Goal: Task Accomplishment & Management: Complete application form

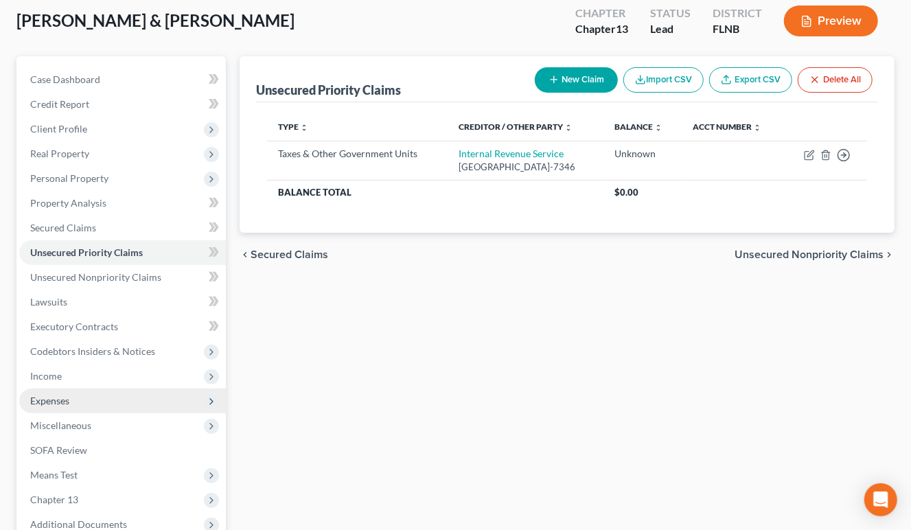
scroll to position [151, 0]
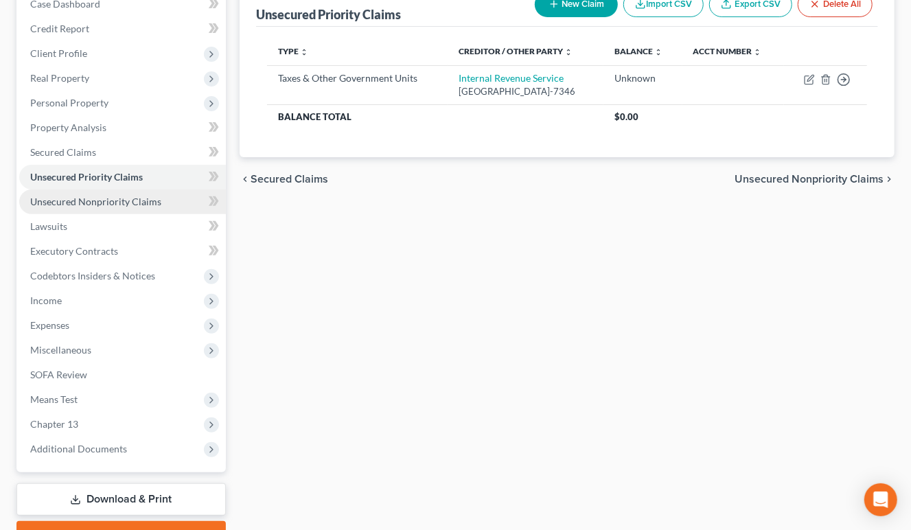
click at [133, 198] on span "Unsecured Nonpriority Claims" at bounding box center [95, 202] width 131 height 12
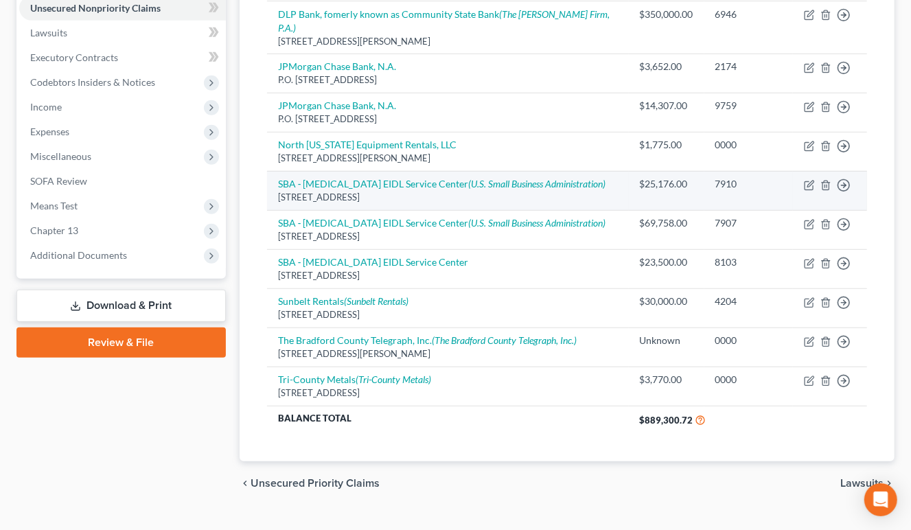
scroll to position [43, 0]
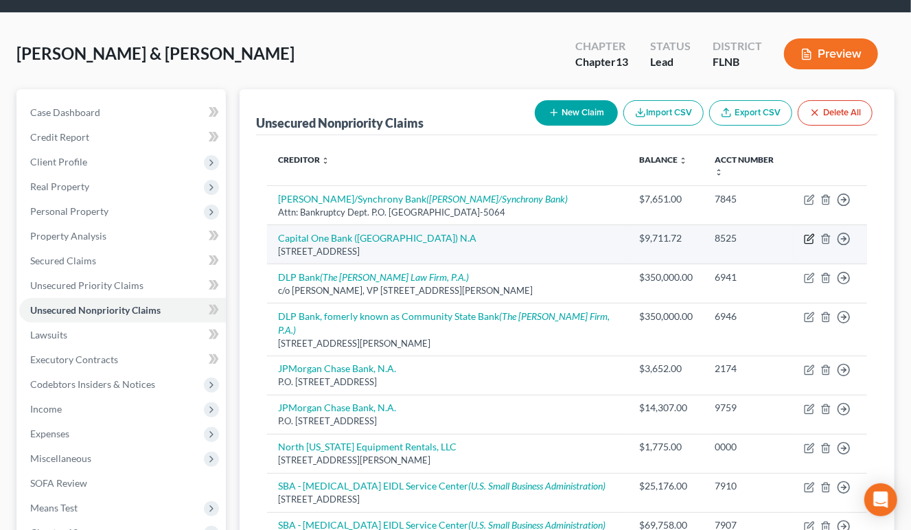
click at [810, 234] on icon "button" at bounding box center [811, 237] width 6 height 6
select select "46"
select select "2"
select select "1"
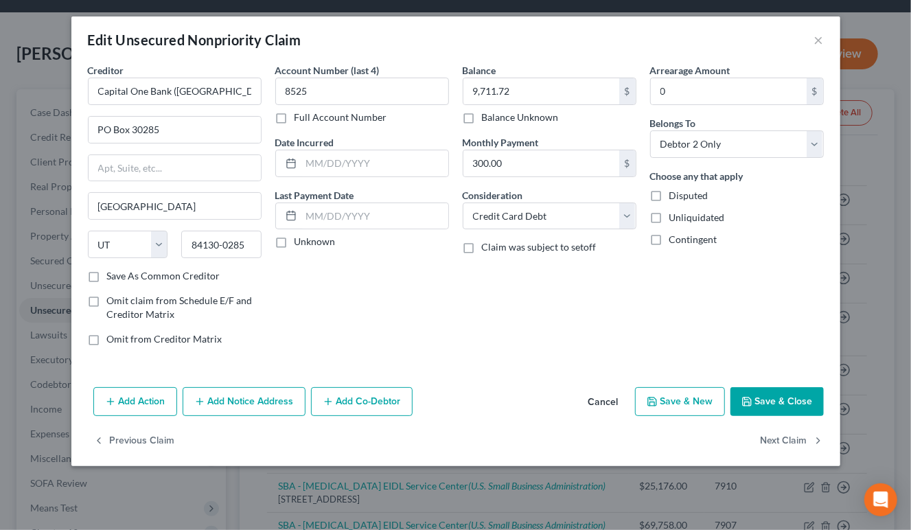
click at [249, 403] on button "Add Notice Address" at bounding box center [244, 401] width 123 height 29
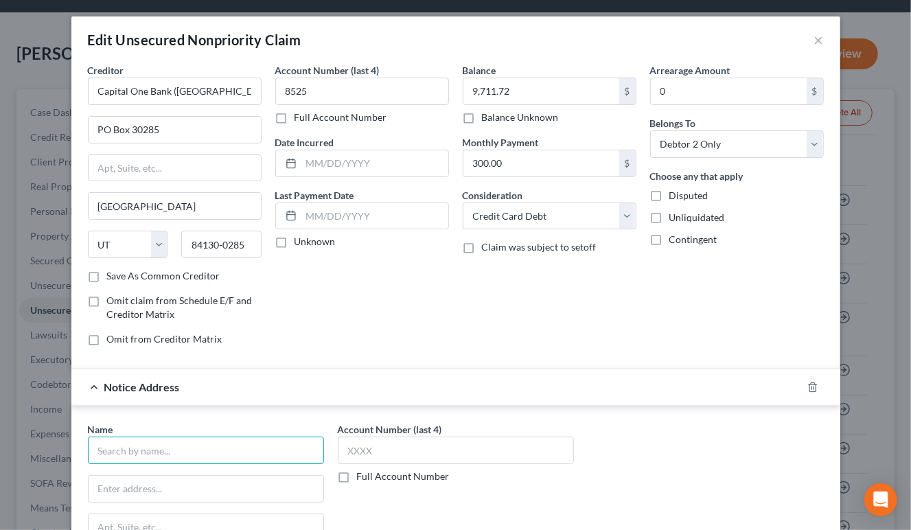
click at [134, 442] on input "text" at bounding box center [206, 450] width 236 height 27
paste input "Capital One N.A."
type input "Capital One N.A."
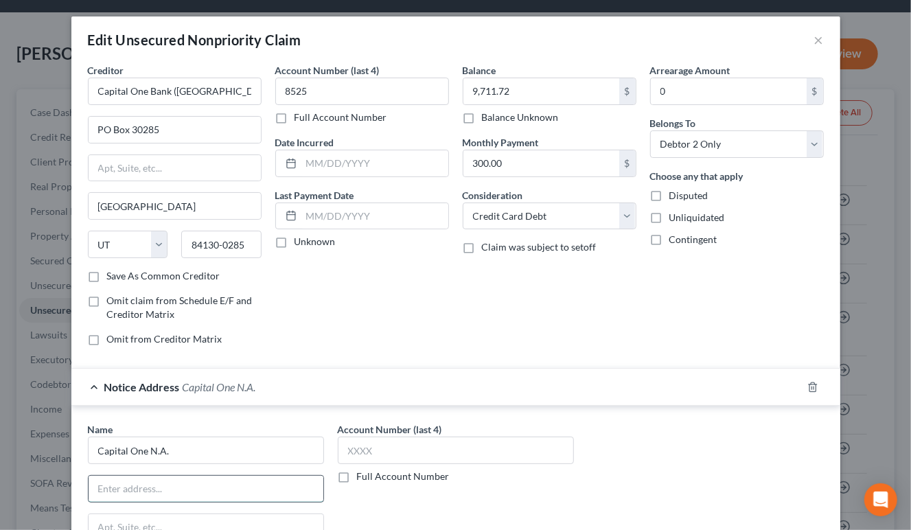
paste input "by [DEMOGRAPHIC_DATA] InfoSource as agent"
type input "by [DEMOGRAPHIC_DATA] InfoSource as agent"
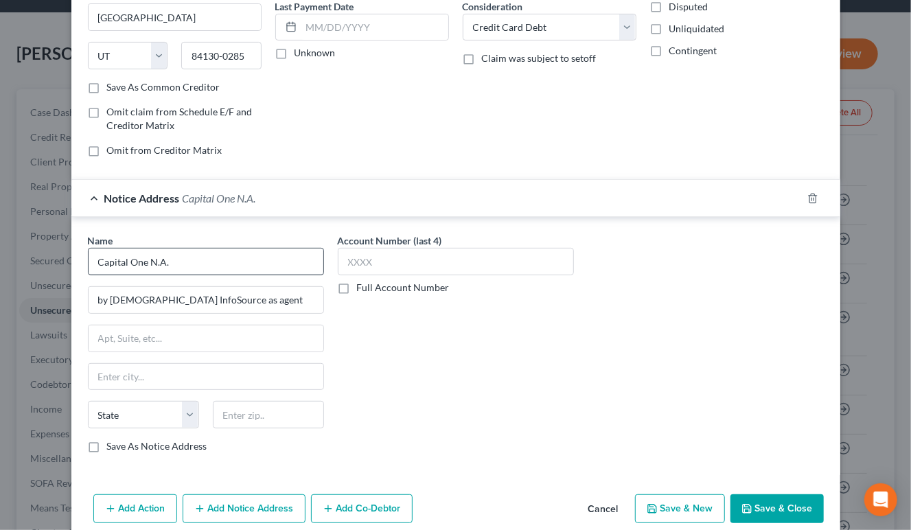
scroll to position [204, 0]
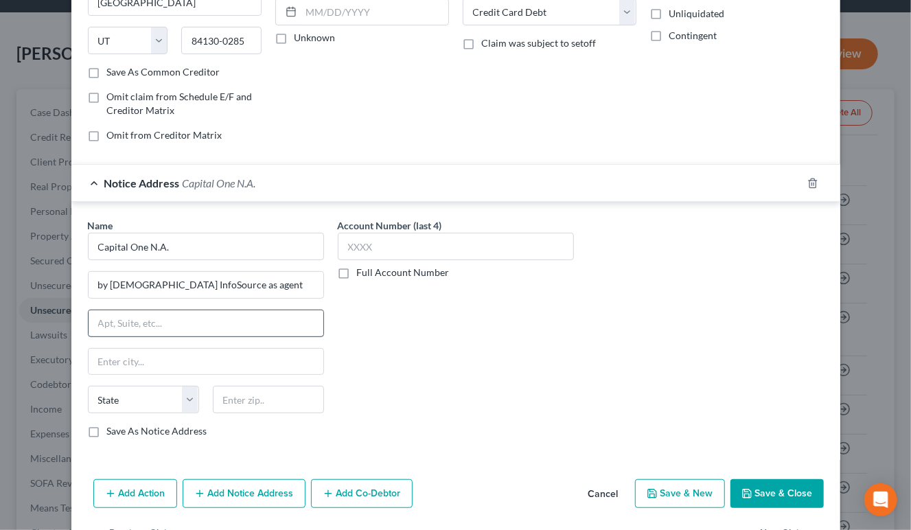
click at [102, 314] on input "text" at bounding box center [206, 323] width 235 height 26
paste input "PO Box 71083"
type input "PO Box 71083"
click at [266, 406] on input "text" at bounding box center [268, 399] width 111 height 27
click at [229, 404] on input "text" at bounding box center [268, 399] width 111 height 27
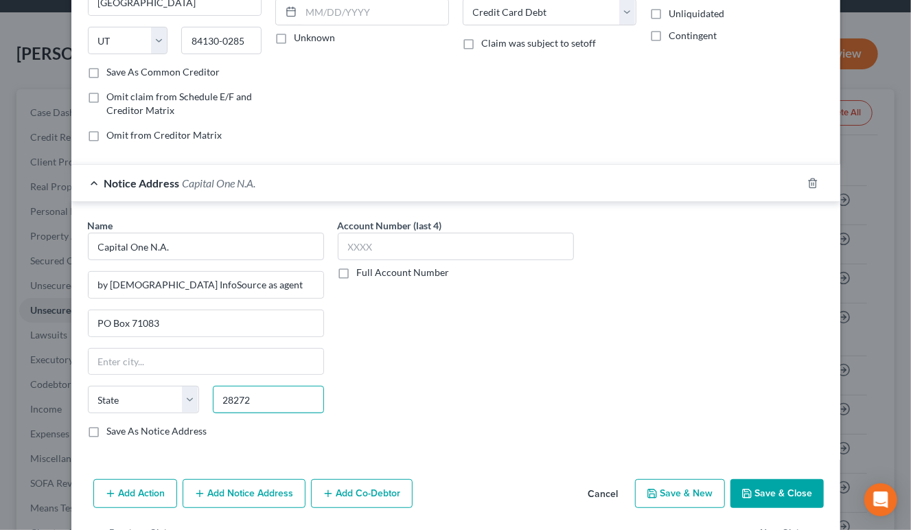
type input "28272"
type input "Charlotte"
select select "28"
click at [271, 392] on input "28272" at bounding box center [268, 399] width 111 height 27
type input "28272-1083"
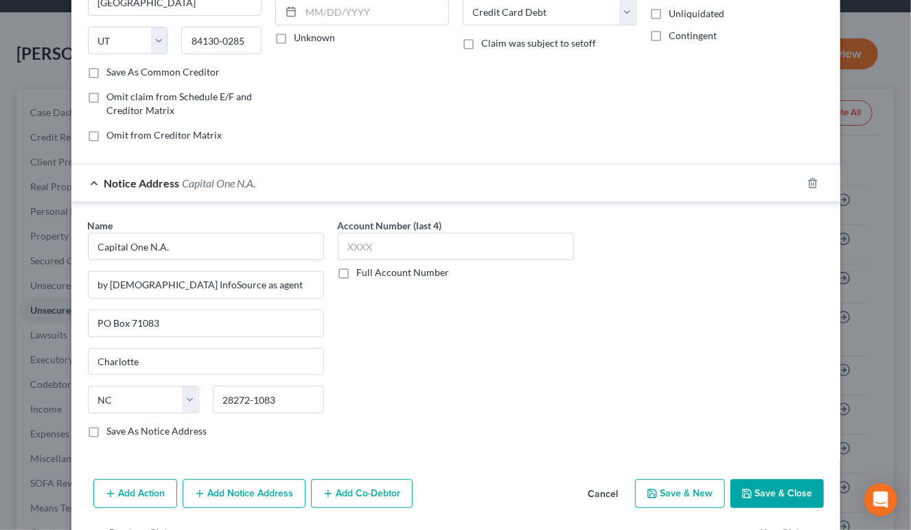
click at [786, 493] on button "Save & Close" at bounding box center [777, 493] width 93 height 29
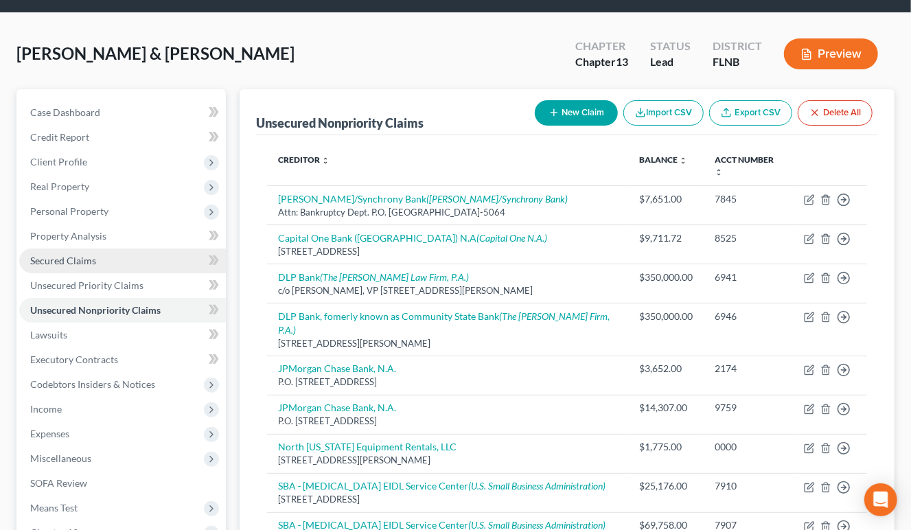
click at [82, 262] on span "Secured Claims" at bounding box center [63, 261] width 66 height 12
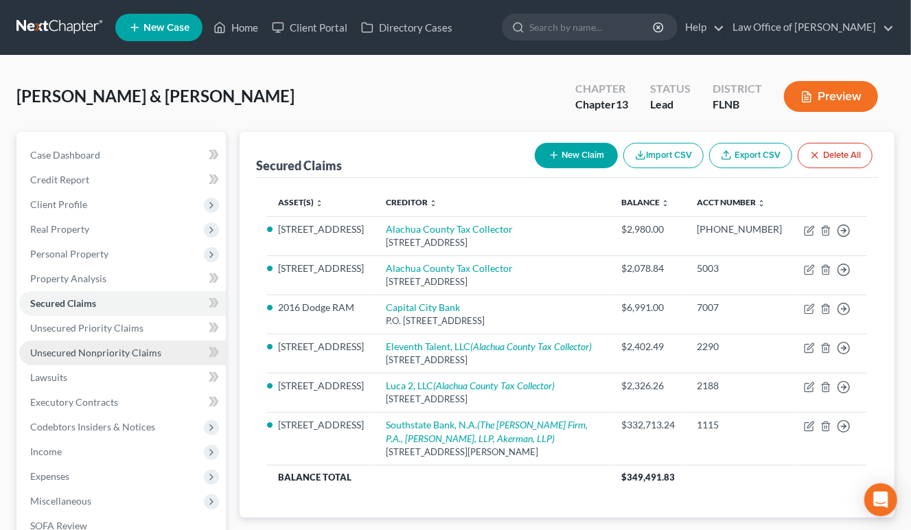
click at [102, 347] on span "Unsecured Nonpriority Claims" at bounding box center [95, 353] width 131 height 12
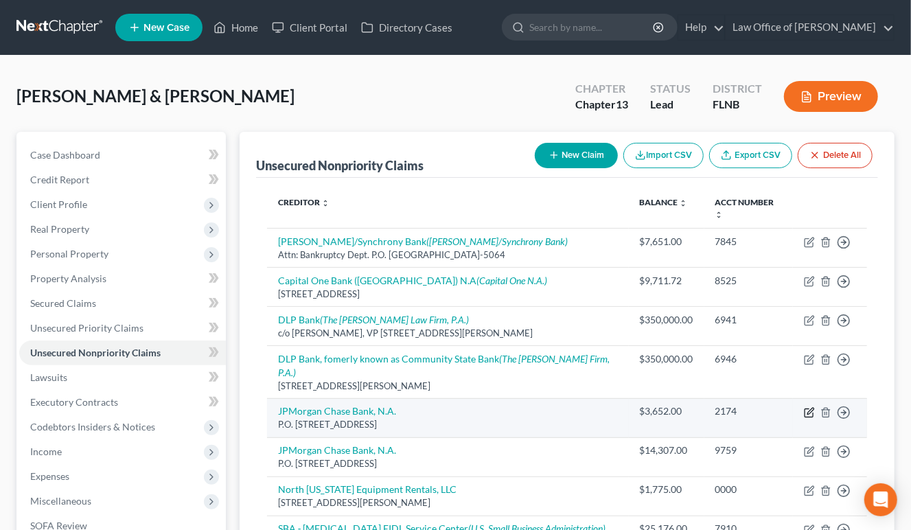
click at [812, 407] on icon "button" at bounding box center [809, 412] width 11 height 11
select select "7"
select select "2"
select select "1"
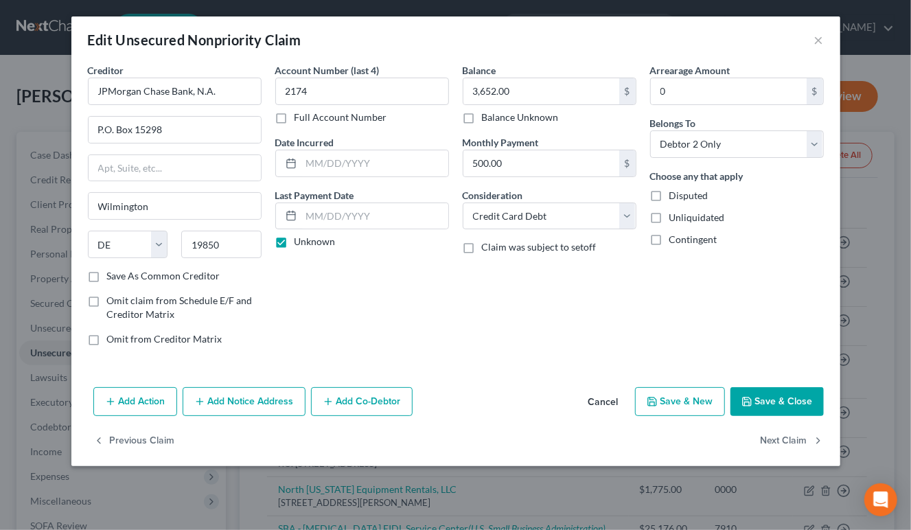
click at [238, 402] on button "Add Notice Address" at bounding box center [244, 401] width 123 height 29
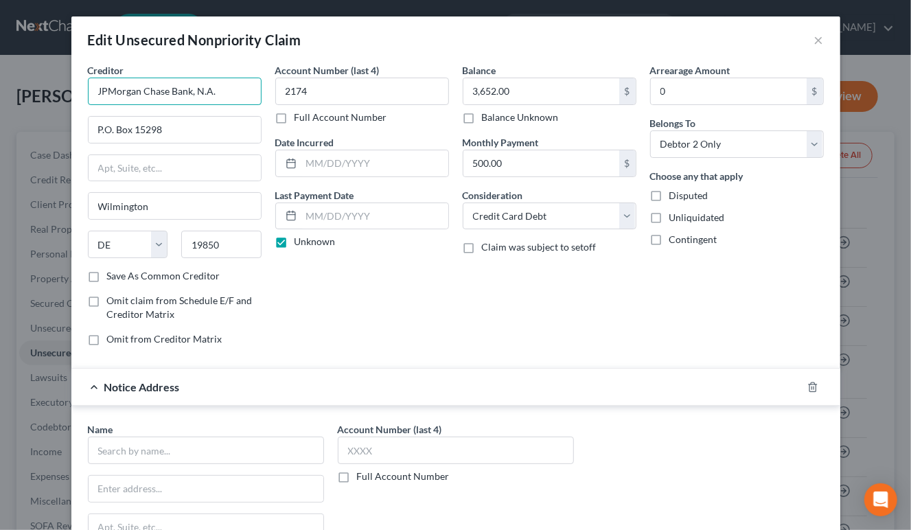
drag, startPoint x: 225, startPoint y: 92, endPoint x: 87, endPoint y: 92, distance: 138.0
click at [88, 92] on input "JPMorgan Chase Bank, N.A." at bounding box center [175, 91] width 174 height 27
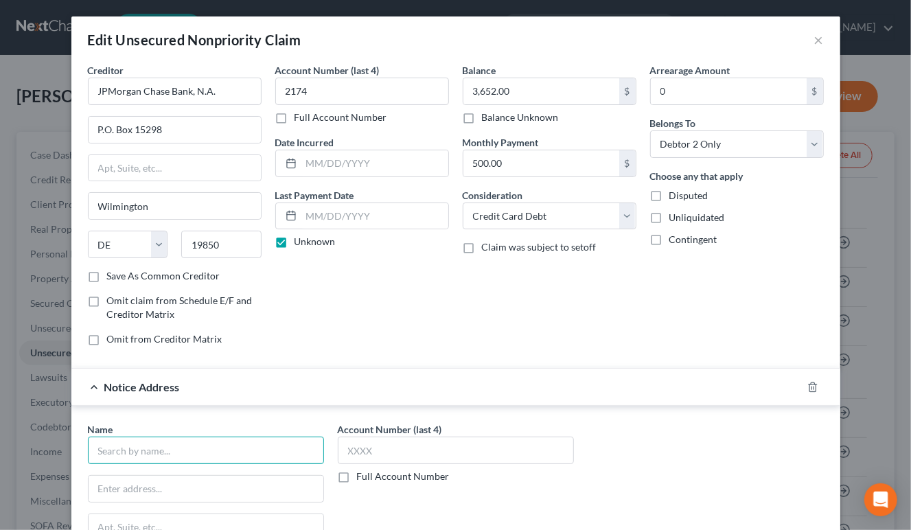
click at [135, 449] on input "text" at bounding box center [206, 450] width 236 height 27
paste input "JPMorgan Chase Bank, N.A."
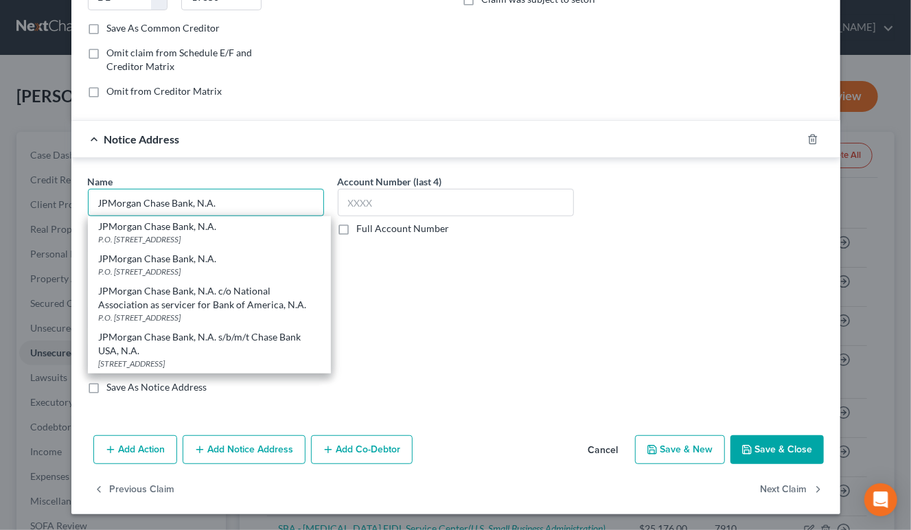
type input "JPMorgan Chase Bank, N.A."
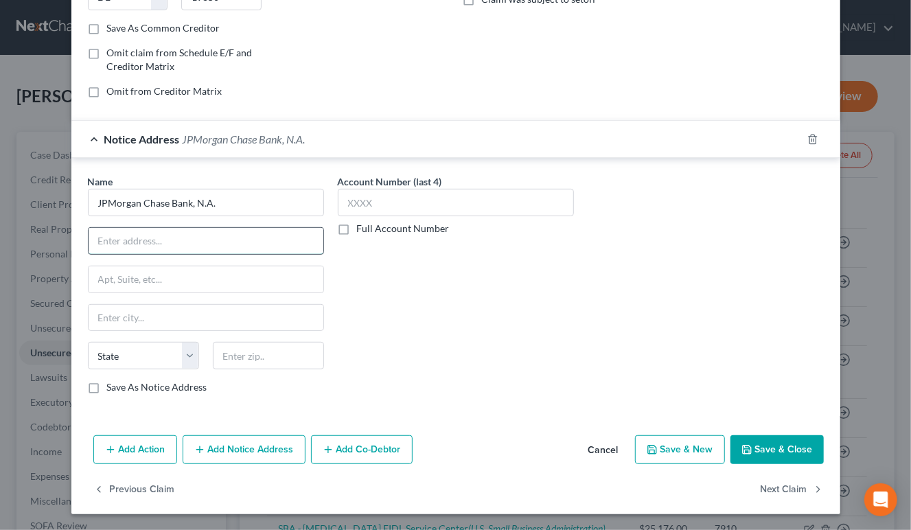
click at [102, 237] on input "text" at bounding box center [206, 241] width 235 height 26
click at [137, 244] on input "text" at bounding box center [206, 241] width 235 height 26
paste input "c/o National Bankruptcy Services, LLC"
type input "c/o National Bankruptcy Services, LLC"
click at [106, 283] on input "text" at bounding box center [206, 279] width 235 height 26
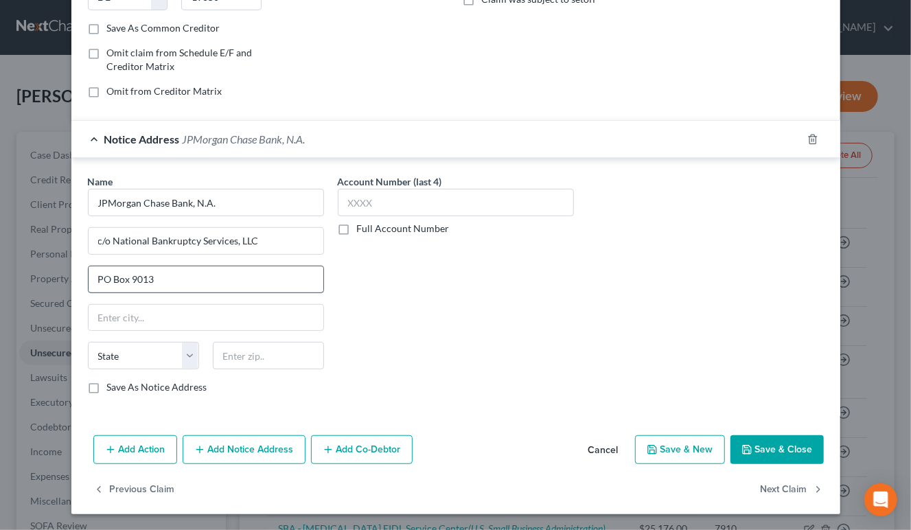
type input "PO Box 9013"
type input "75001"
type input "[PERSON_NAME]"
select select "45"
click at [107, 389] on label "Save As Notice Address" at bounding box center [157, 387] width 100 height 14
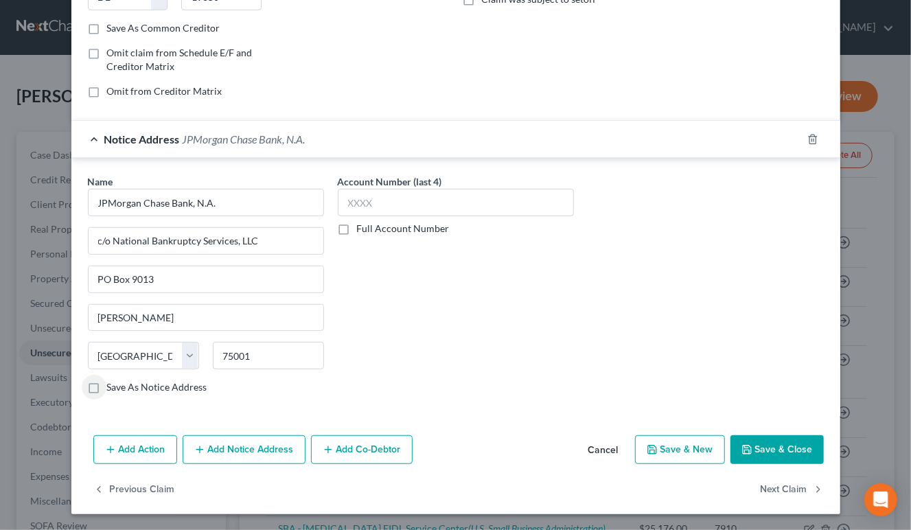
click at [113, 389] on input "Save As Notice Address" at bounding box center [117, 384] width 9 height 9
click at [749, 442] on button "Save & Close" at bounding box center [777, 449] width 93 height 29
checkbox input "false"
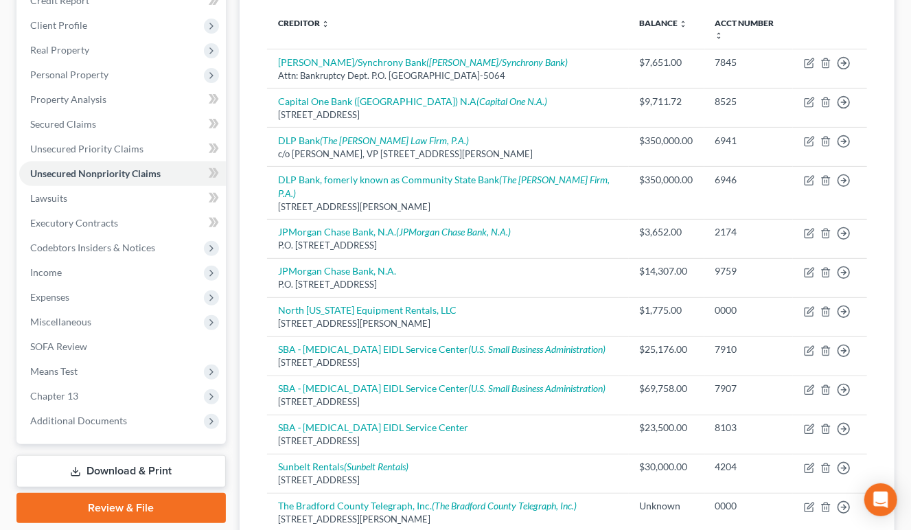
scroll to position [151, 0]
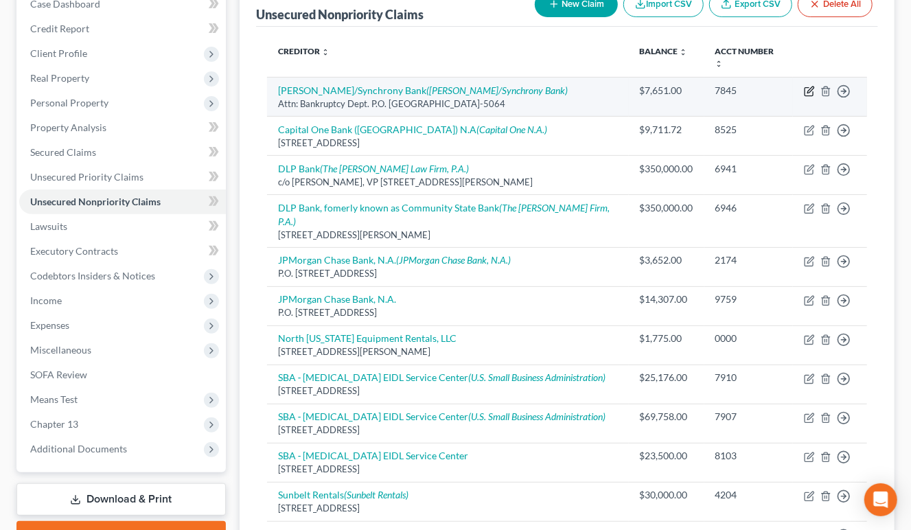
click at [813, 88] on icon "button" at bounding box center [809, 92] width 8 height 8
select select "9"
select select "2"
select select "1"
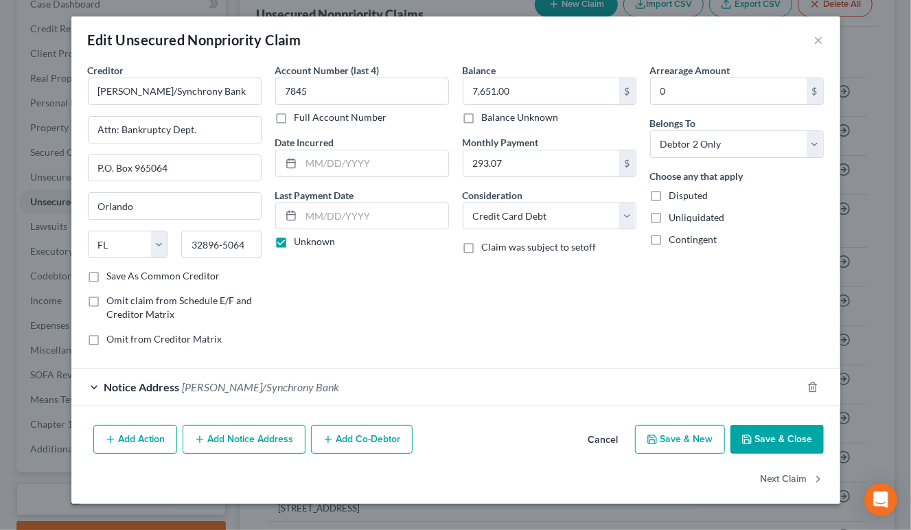
click at [343, 380] on div "Notice Address [PERSON_NAME]/Synchrony Bank" at bounding box center [436, 387] width 731 height 36
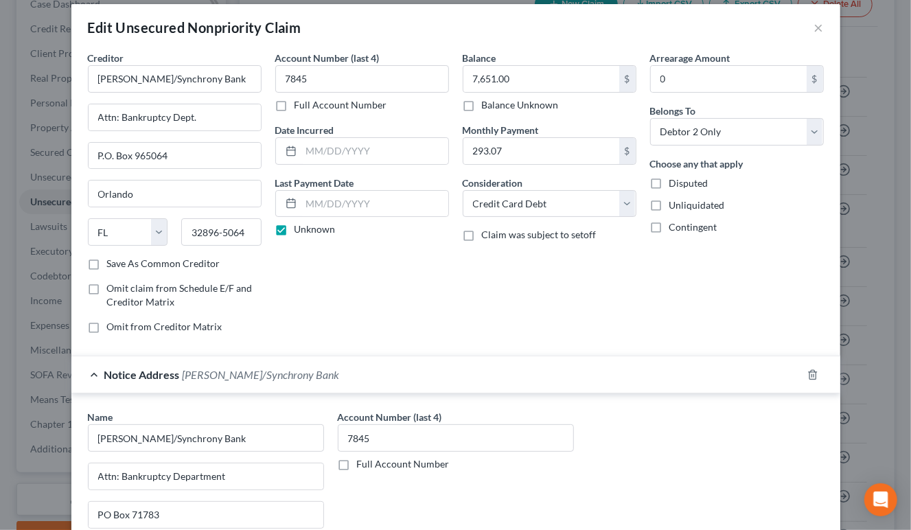
scroll to position [0, 0]
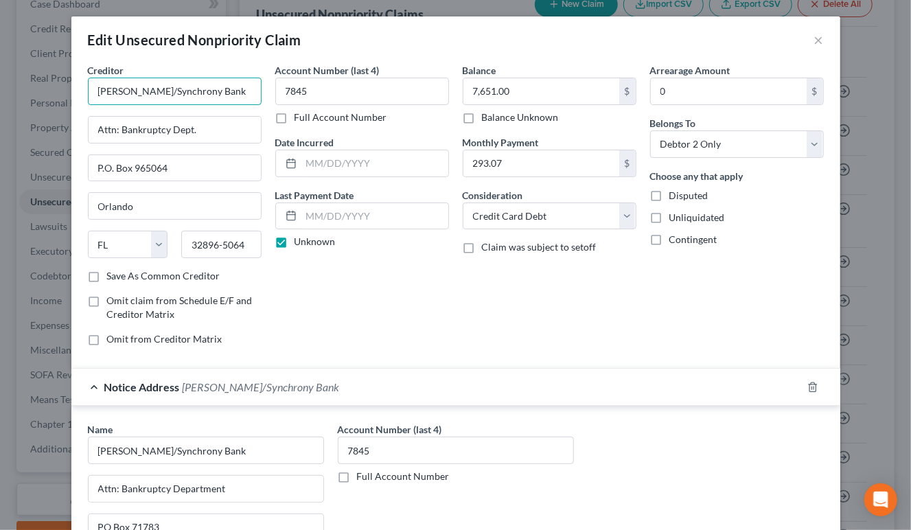
drag, startPoint x: 94, startPoint y: 85, endPoint x: 225, endPoint y: 97, distance: 131.7
click at [225, 97] on input "[PERSON_NAME]/Synchrony Bank" at bounding box center [175, 91] width 174 height 27
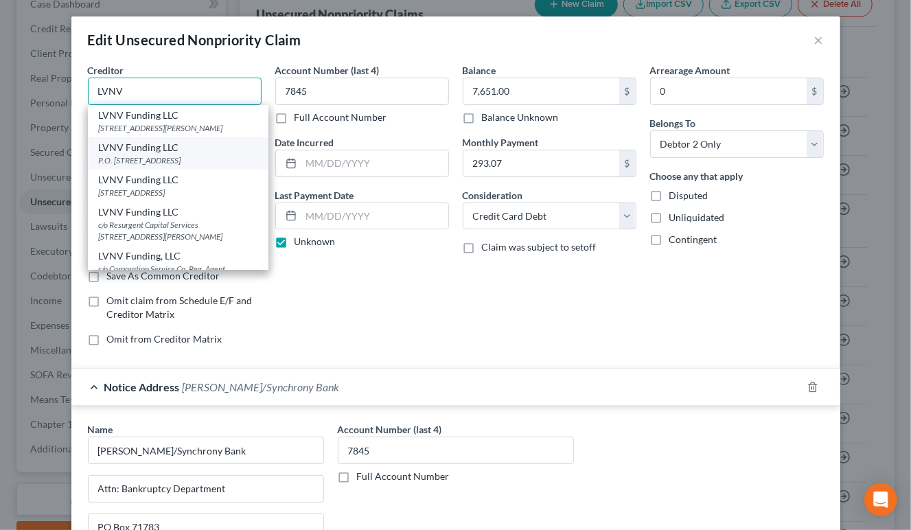
scroll to position [136, 0]
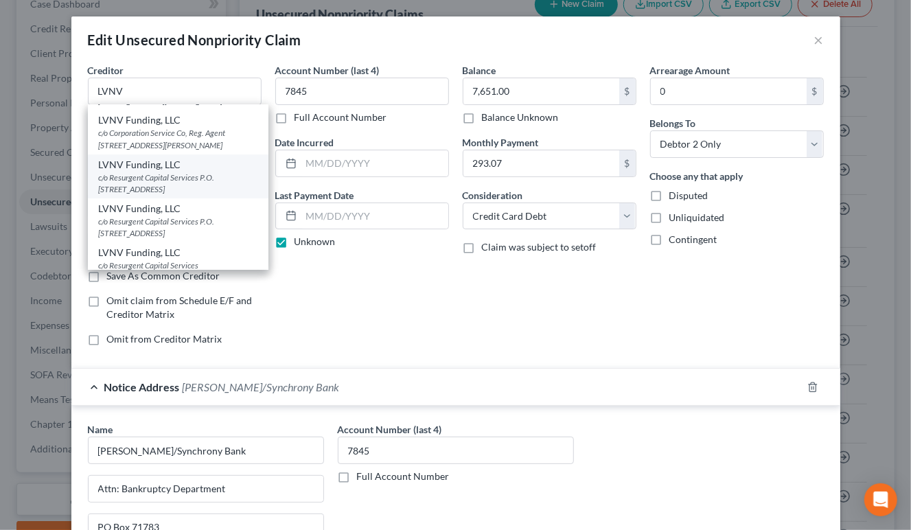
click at [220, 189] on div "c/o Resurgent Capital Services P.O. [STREET_ADDRESS]" at bounding box center [178, 183] width 159 height 23
type input "LVNV Funding, LLC"
type input "c/o Resurgent Capital Services"
type input "P.O. Box 10587"
type input "[GEOGRAPHIC_DATA]"
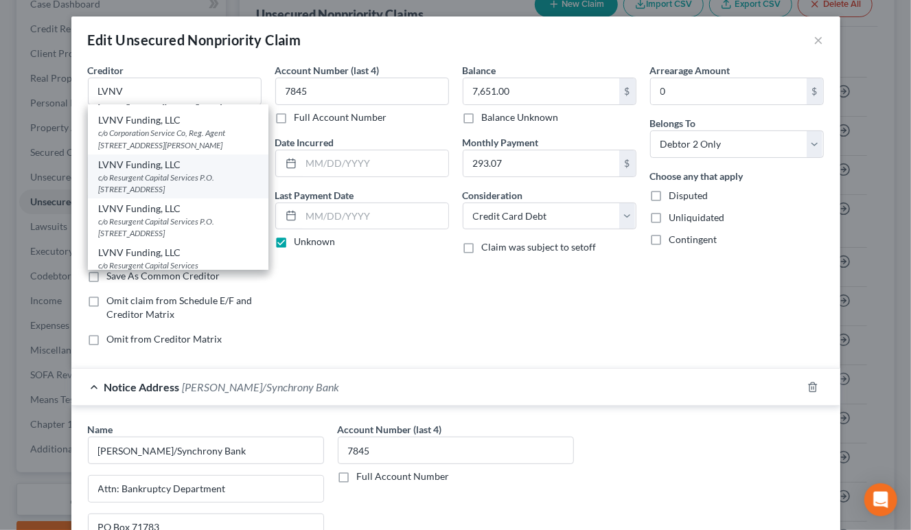
select select "42"
type input "29603-0587"
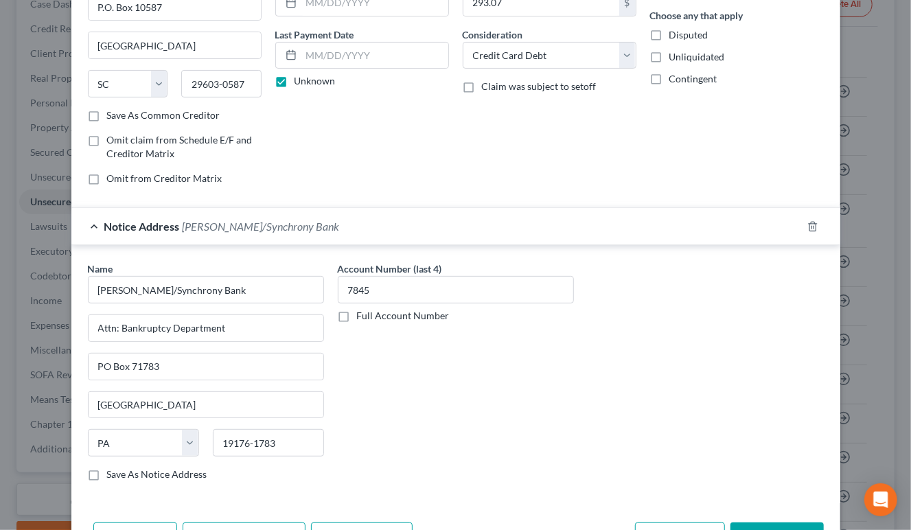
scroll to position [204, 0]
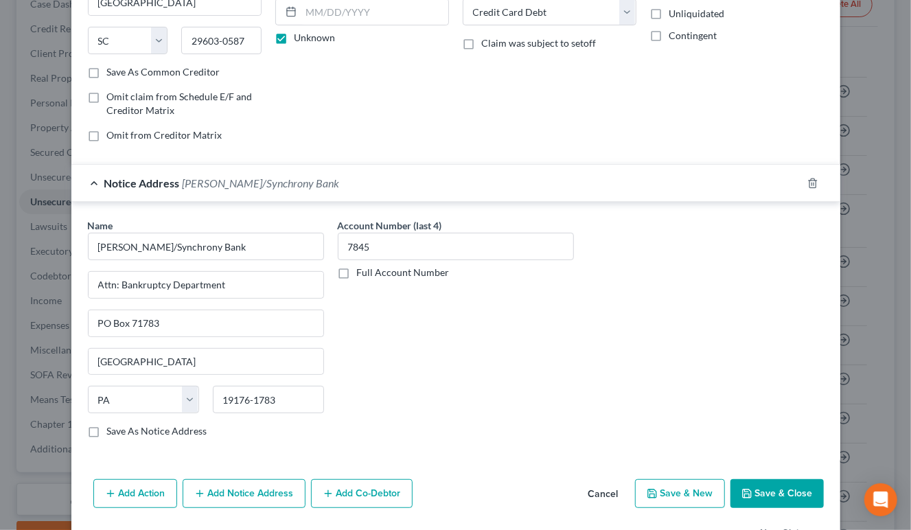
click at [751, 495] on icon "button" at bounding box center [747, 494] width 8 height 8
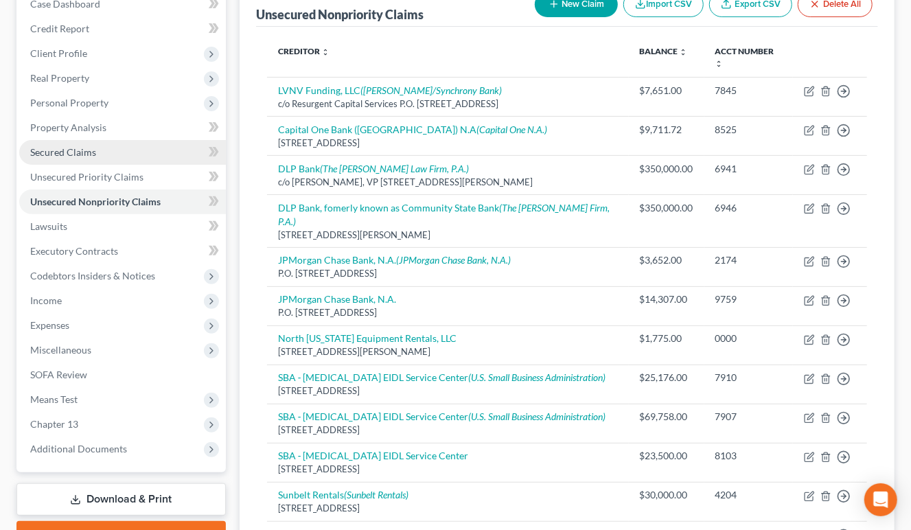
click at [49, 154] on span "Secured Claims" at bounding box center [63, 152] width 66 height 12
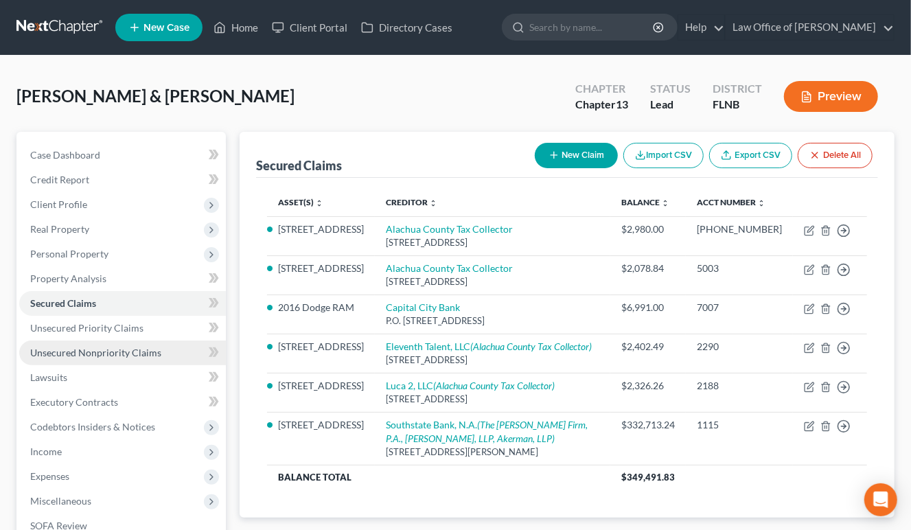
click at [44, 350] on span "Unsecured Nonpriority Claims" at bounding box center [95, 353] width 131 height 12
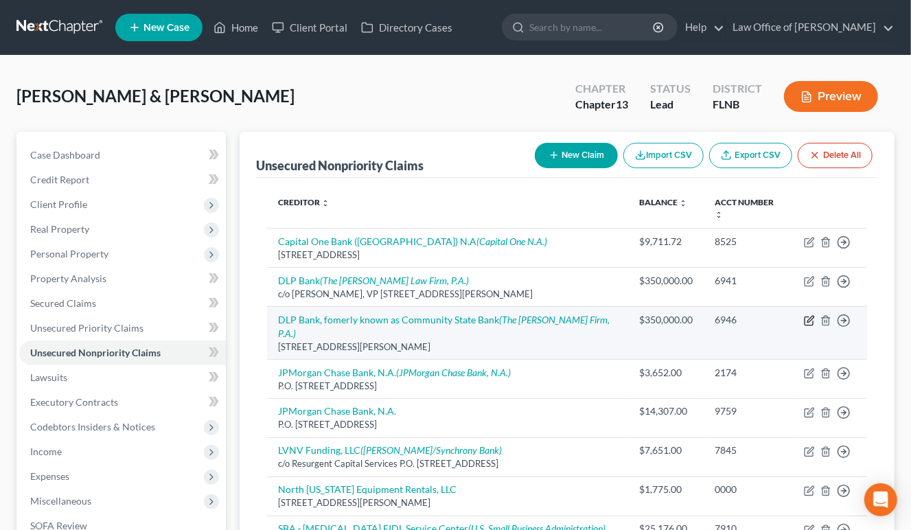
click at [808, 316] on icon "button" at bounding box center [811, 319] width 6 height 6
select select "9"
select select "2"
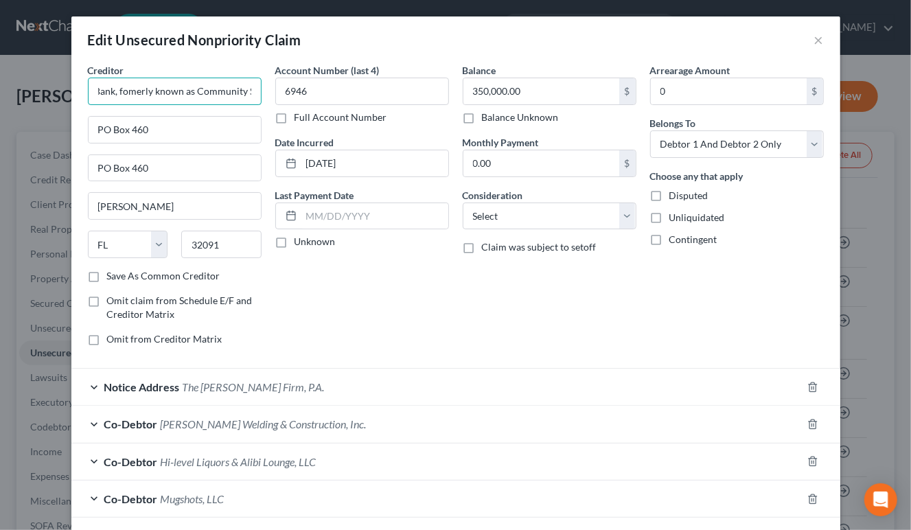
scroll to position [0, 65]
drag, startPoint x: 143, startPoint y: 91, endPoint x: 277, endPoint y: 91, distance: 133.9
click at [262, 91] on input "DLP Bank, fomerly known as Community State Bank" at bounding box center [175, 91] width 174 height 27
drag, startPoint x: 95, startPoint y: 163, endPoint x: 171, endPoint y: 164, distance: 76.2
click at [171, 164] on input "PO Box 460" at bounding box center [175, 168] width 172 height 26
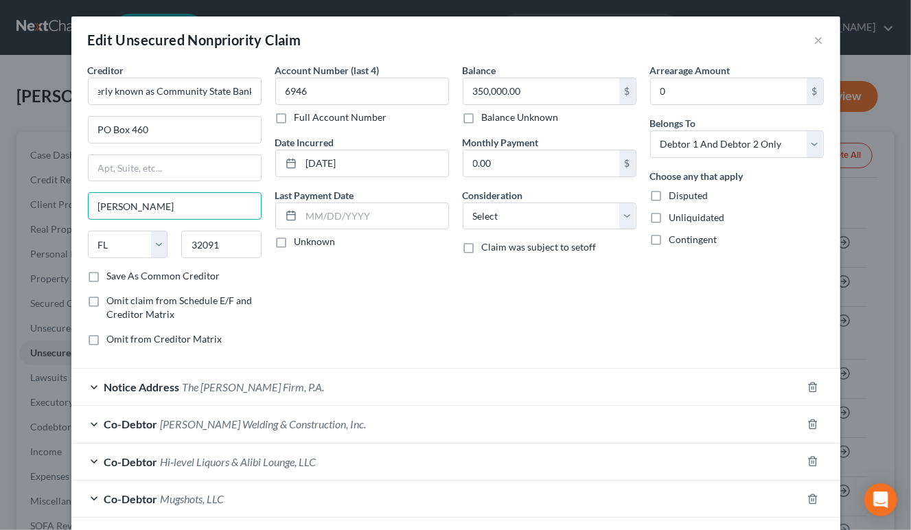
scroll to position [139, 0]
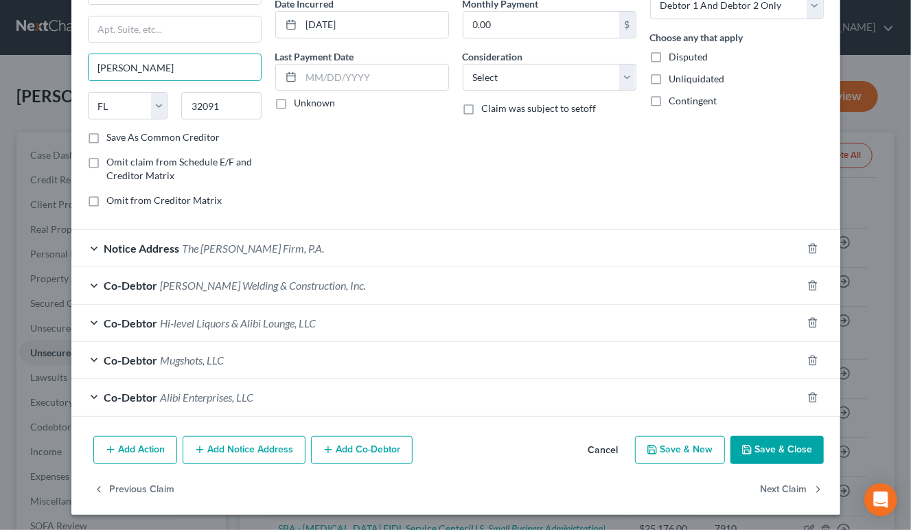
click at [755, 450] on button "Save & Close" at bounding box center [777, 450] width 93 height 29
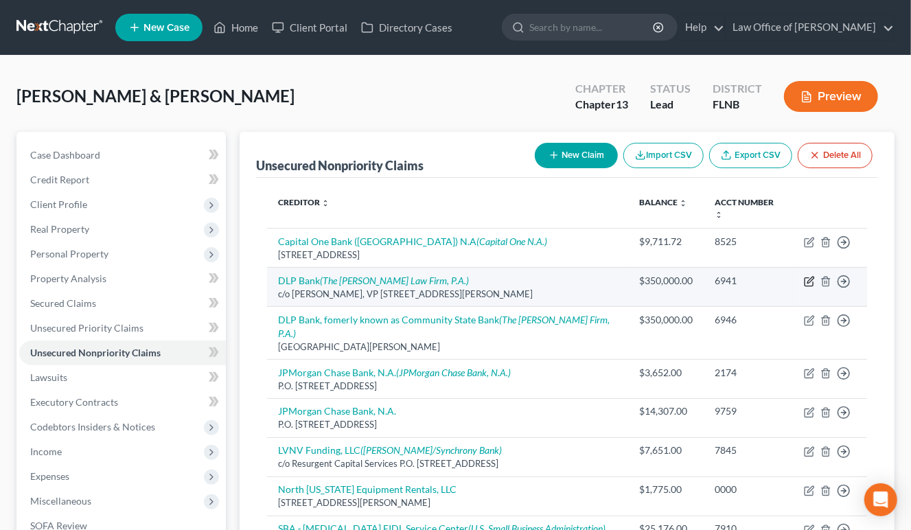
click at [809, 276] on icon "button" at bounding box center [809, 281] width 11 height 11
select select "9"
select select "2"
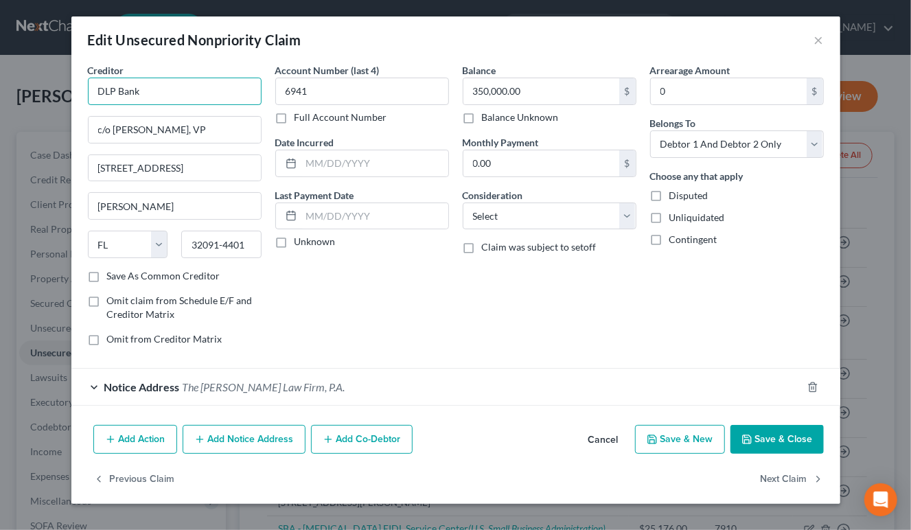
click at [142, 98] on input "DLP Bank" at bounding box center [175, 91] width 174 height 27
paste input "fomerly known as Community State Bank"
type input "DLP Bank, fomerly known as Community State Bank"
click at [750, 436] on icon "button" at bounding box center [747, 439] width 11 height 11
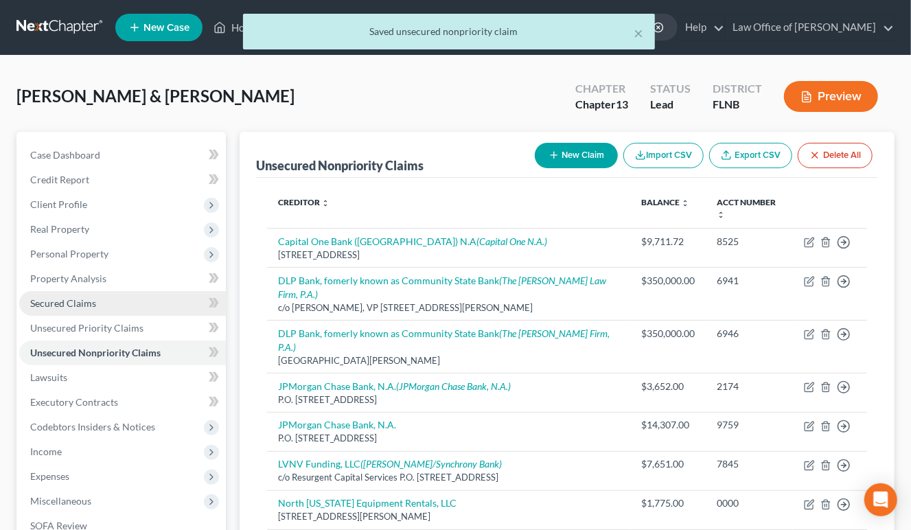
click at [85, 304] on span "Secured Claims" at bounding box center [63, 303] width 66 height 12
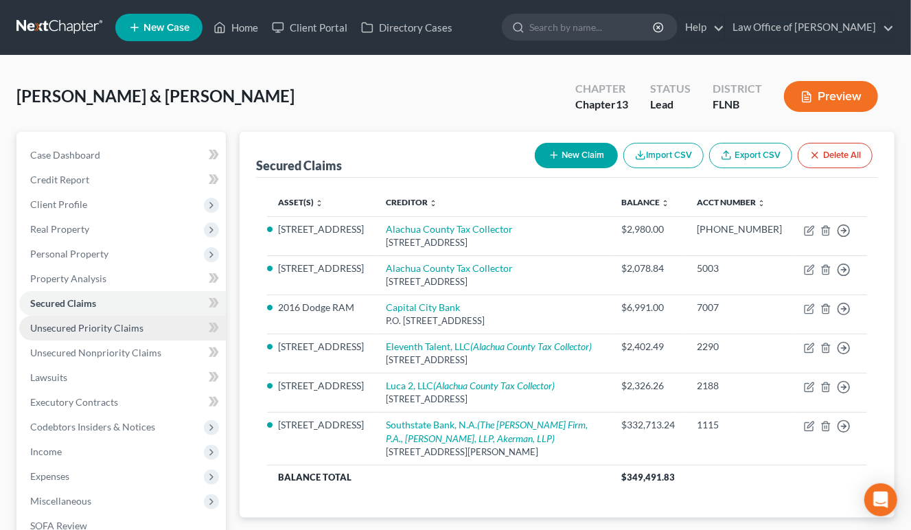
scroll to position [222, 0]
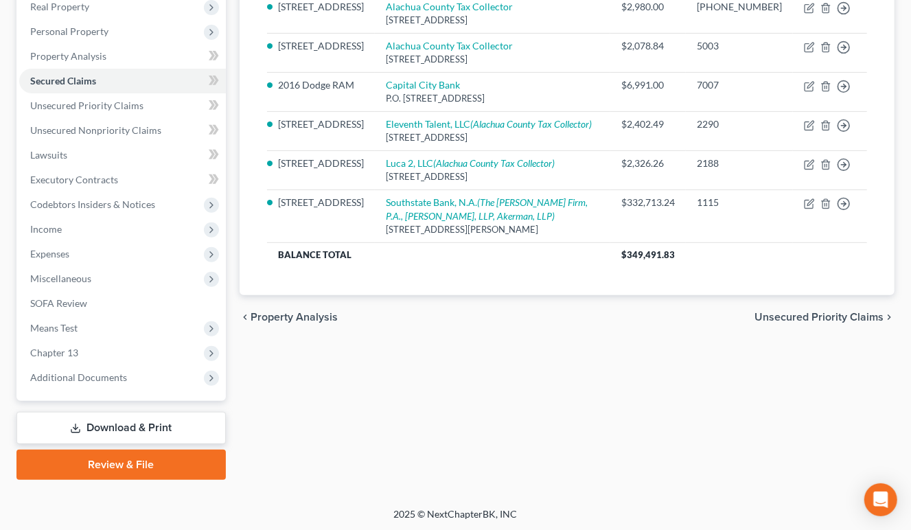
click at [146, 429] on link "Download & Print" at bounding box center [120, 428] width 209 height 32
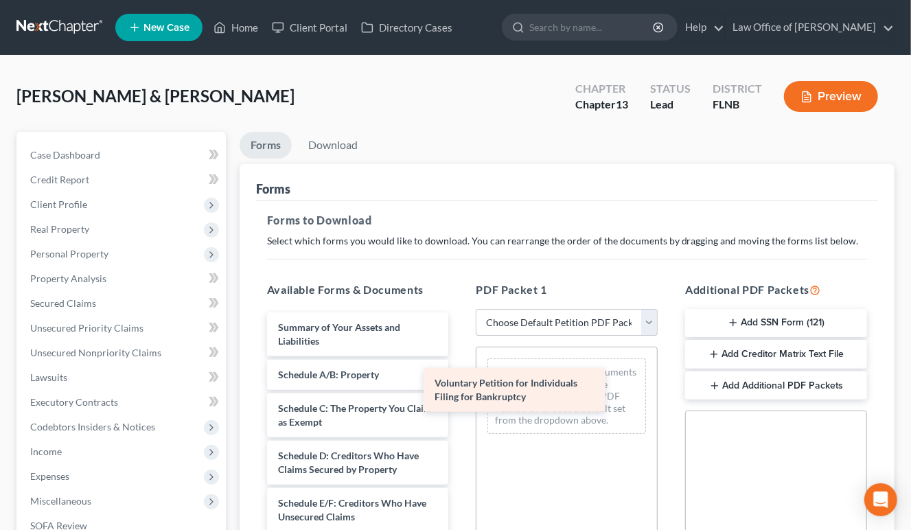
drag, startPoint x: 343, startPoint y: 332, endPoint x: 531, endPoint y: 392, distance: 198.1
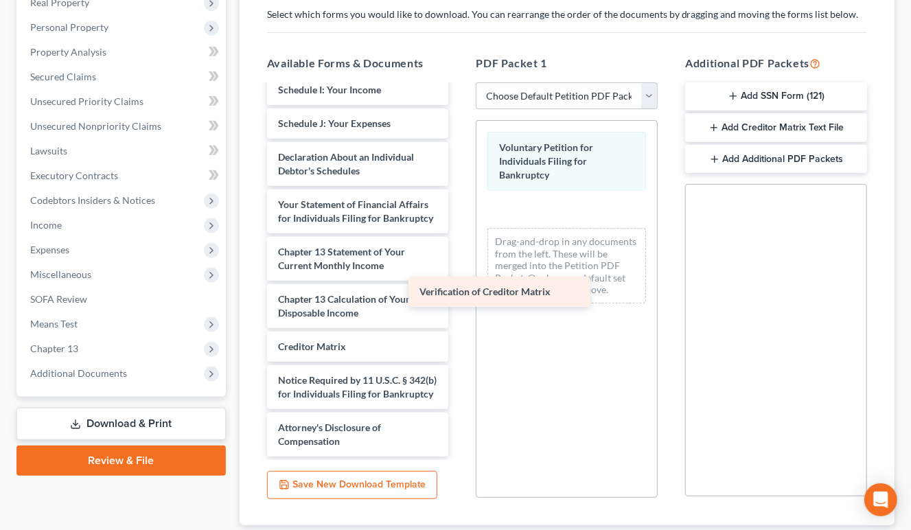
scroll to position [315, 0]
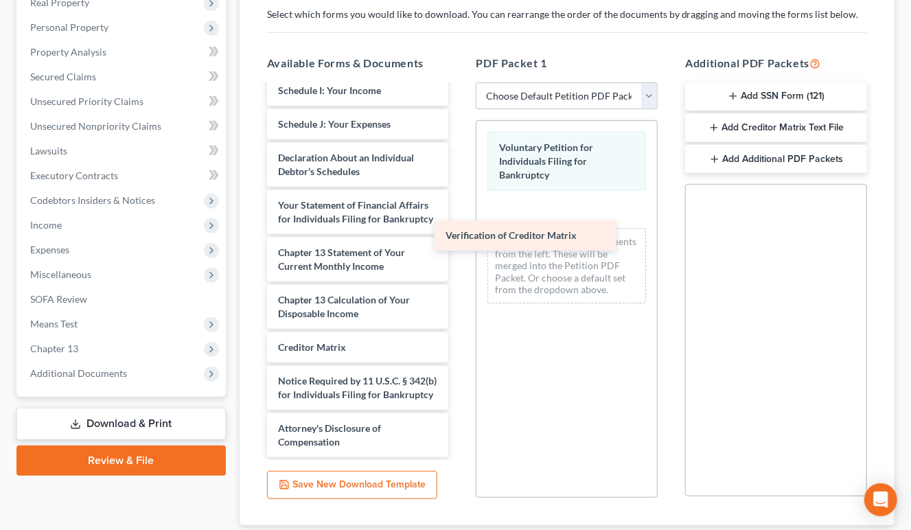
drag, startPoint x: 366, startPoint y: 354, endPoint x: 534, endPoint y: 233, distance: 206.6
click at [460, 234] on div "Verification of Creditor Matrix Summary of Your Assets and Liabilities Schedule…" at bounding box center [358, 114] width 204 height 686
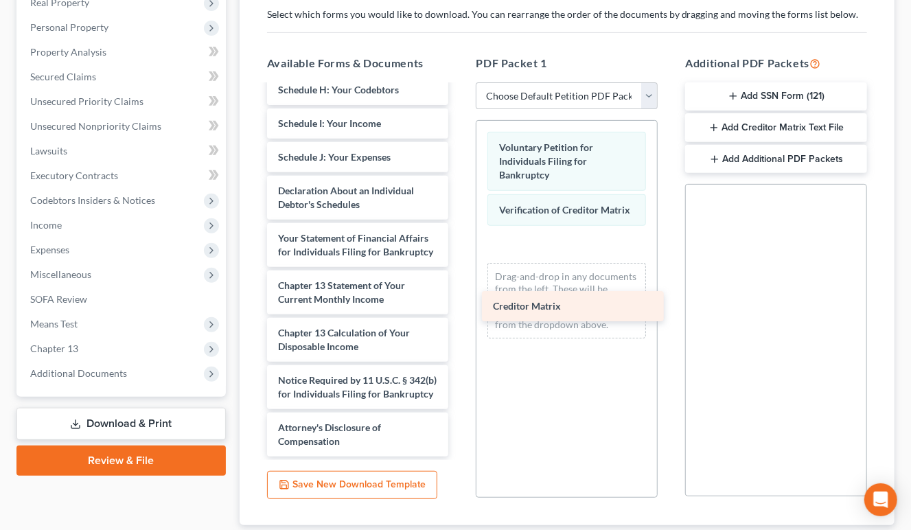
scroll to position [281, 0]
drag, startPoint x: 317, startPoint y: 342, endPoint x: 560, endPoint y: 278, distance: 250.7
click at [460, 281] on div "Creditor Matrix Summary of Your Assets and Liabilities Schedule A/B: Property S…" at bounding box center [358, 131] width 204 height 652
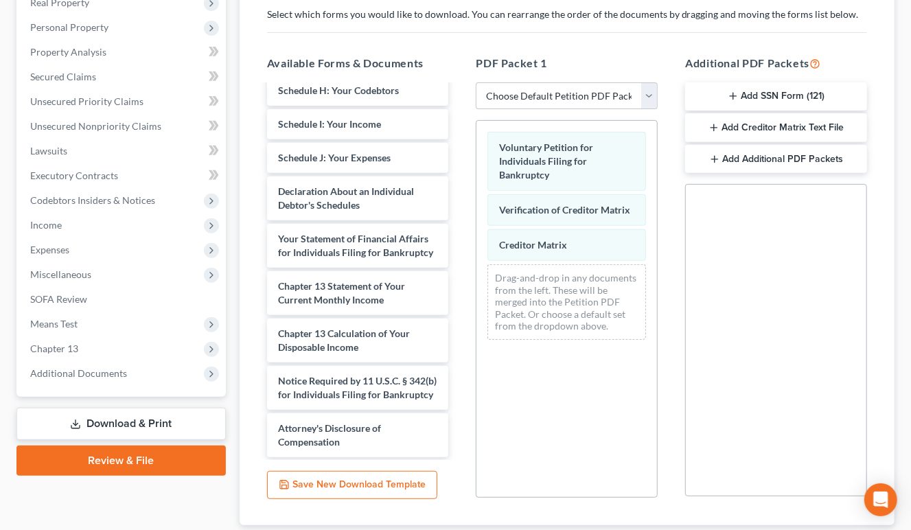
click at [768, 126] on button "Add Creditor Matrix Text File" at bounding box center [776, 127] width 182 height 29
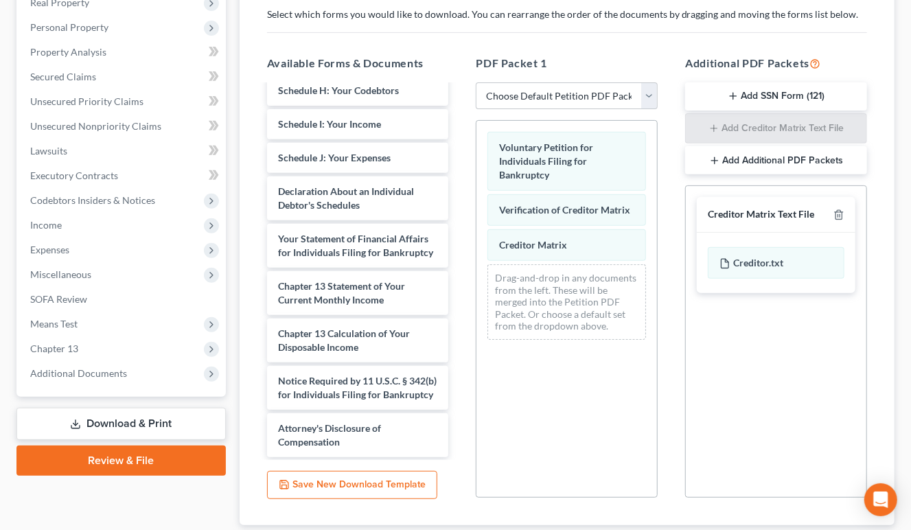
scroll to position [317, 0]
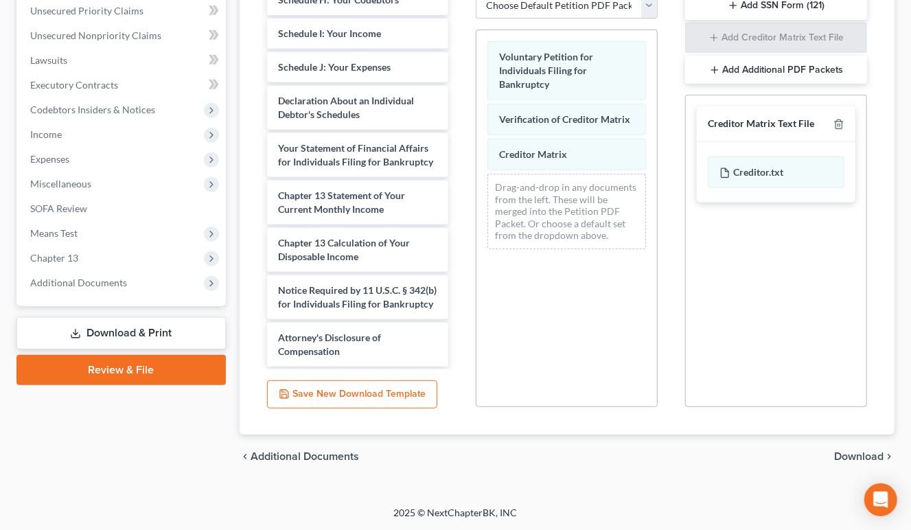
click at [871, 454] on span "Download" at bounding box center [858, 456] width 49 height 11
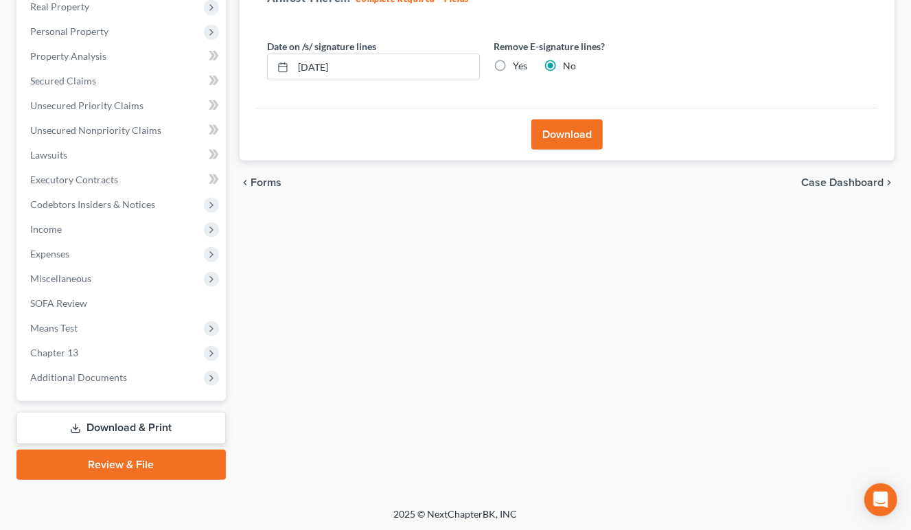
click at [552, 133] on button "Download" at bounding box center [566, 134] width 71 height 30
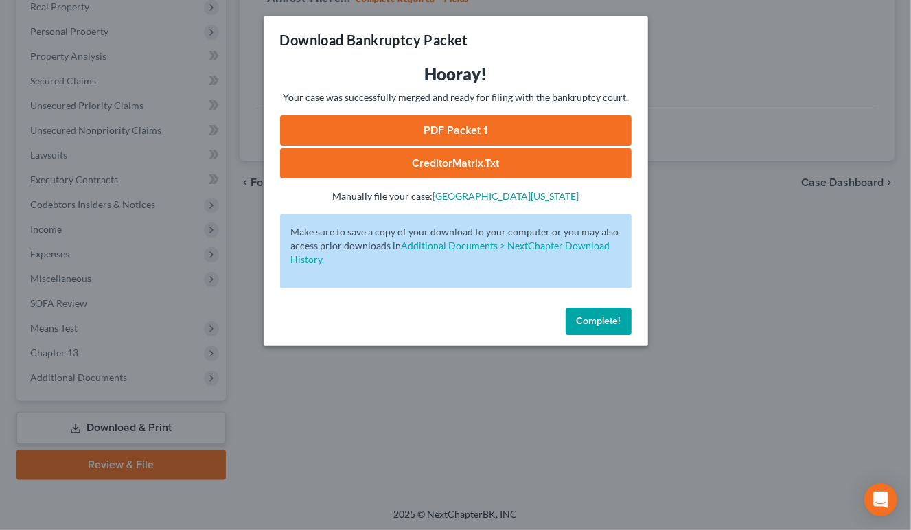
click at [552, 133] on link "PDF Packet 1" at bounding box center [456, 130] width 352 height 30
click at [564, 332] on div "Complete!" at bounding box center [456, 324] width 385 height 44
click at [585, 329] on button "Complete!" at bounding box center [599, 321] width 66 height 27
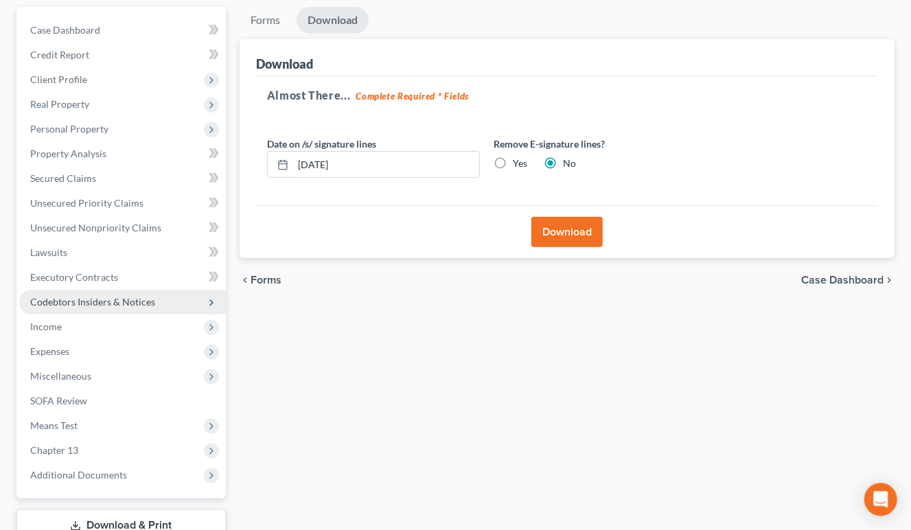
scroll to position [0, 0]
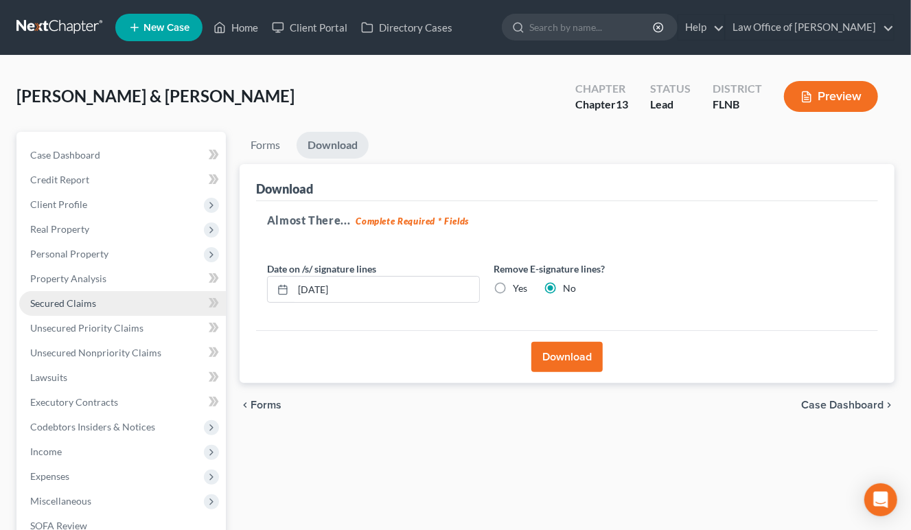
click at [82, 299] on span "Secured Claims" at bounding box center [63, 303] width 66 height 12
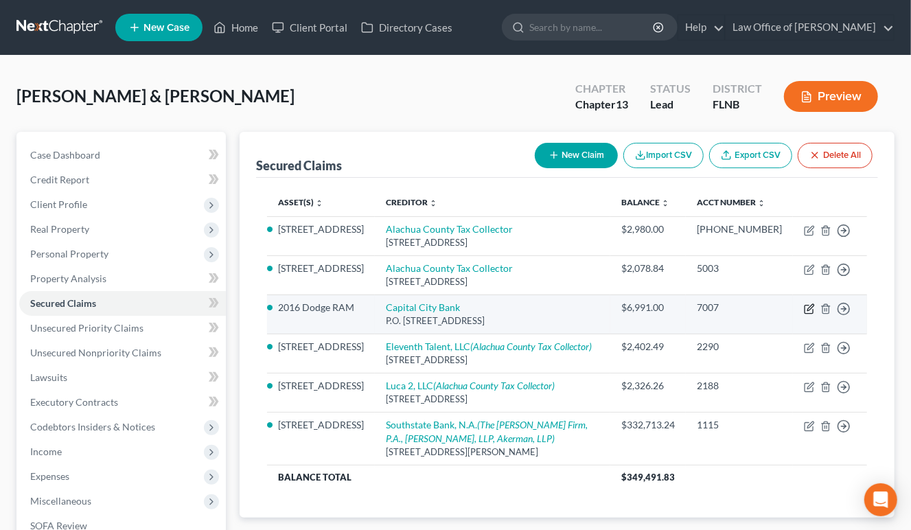
click at [810, 315] on icon "button" at bounding box center [809, 309] width 11 height 11
select select "9"
select select "2"
select select "0"
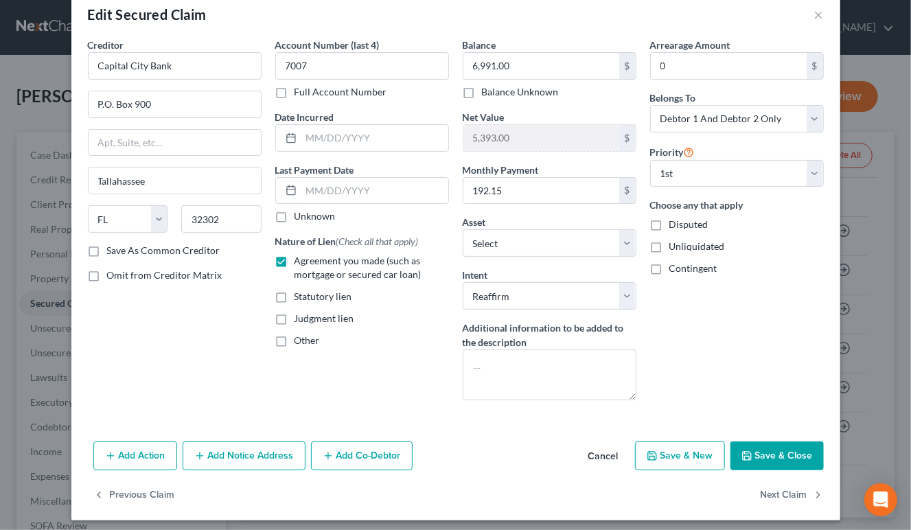
scroll to position [32, 0]
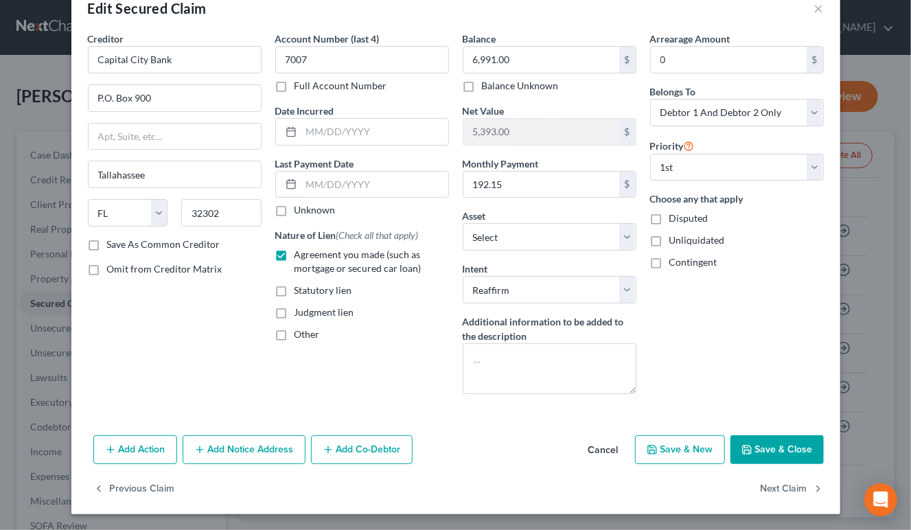
click at [245, 448] on button "Add Notice Address" at bounding box center [244, 449] width 123 height 29
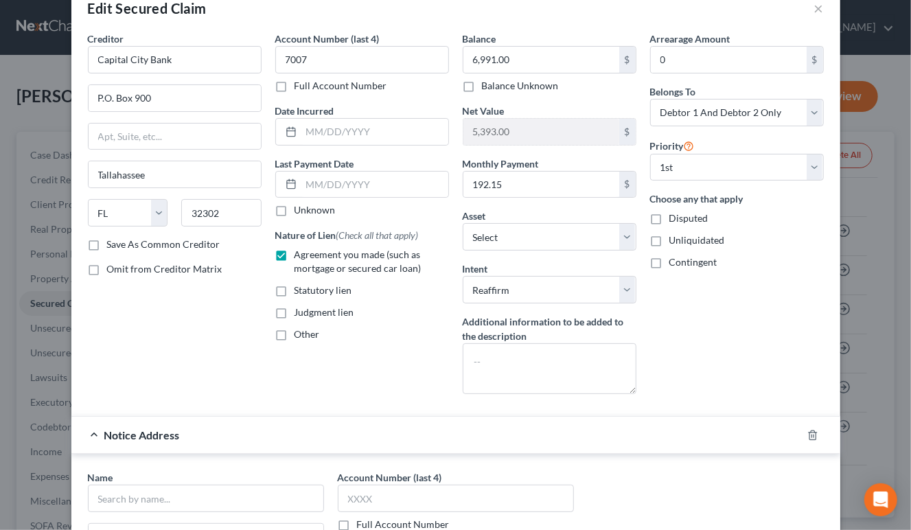
scroll to position [236, 0]
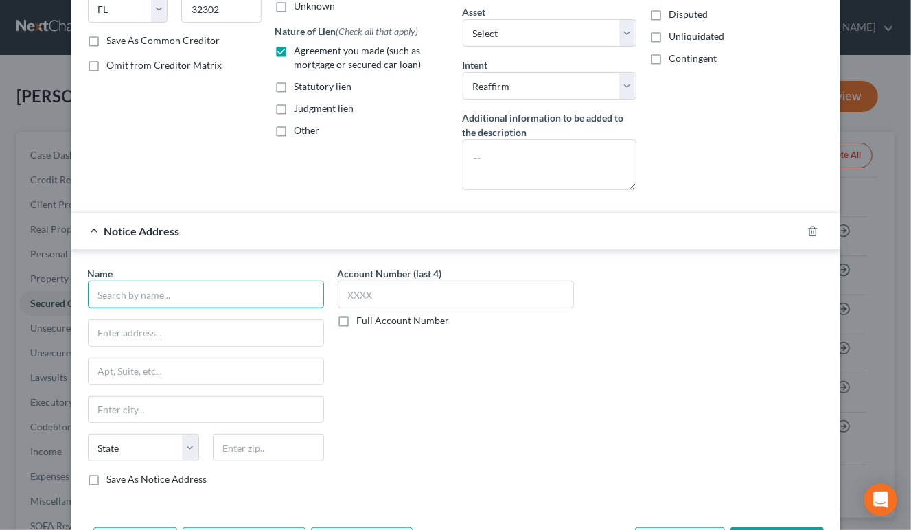
click at [246, 296] on input "text" at bounding box center [206, 294] width 236 height 27
type input "Capital City Bank"
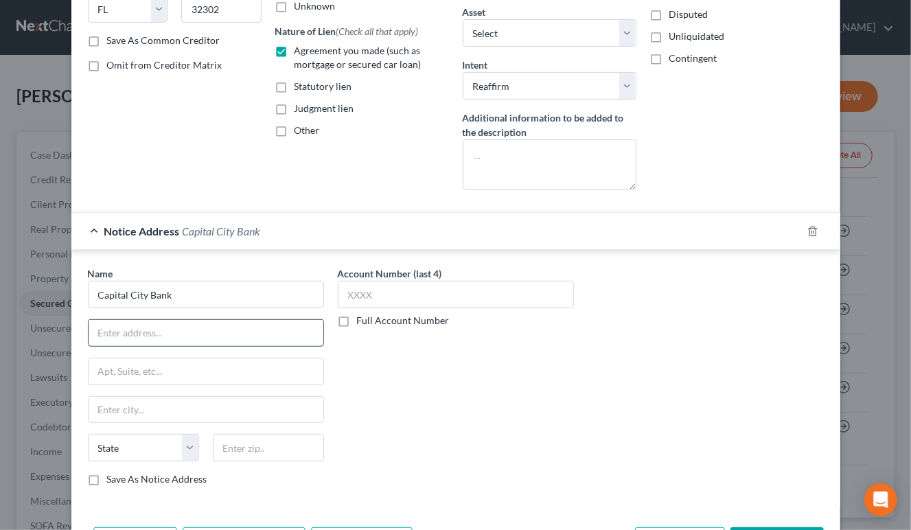
click at [125, 334] on input "text" at bounding box center [206, 333] width 235 height 26
type input "c/o [PERSON_NAME]"
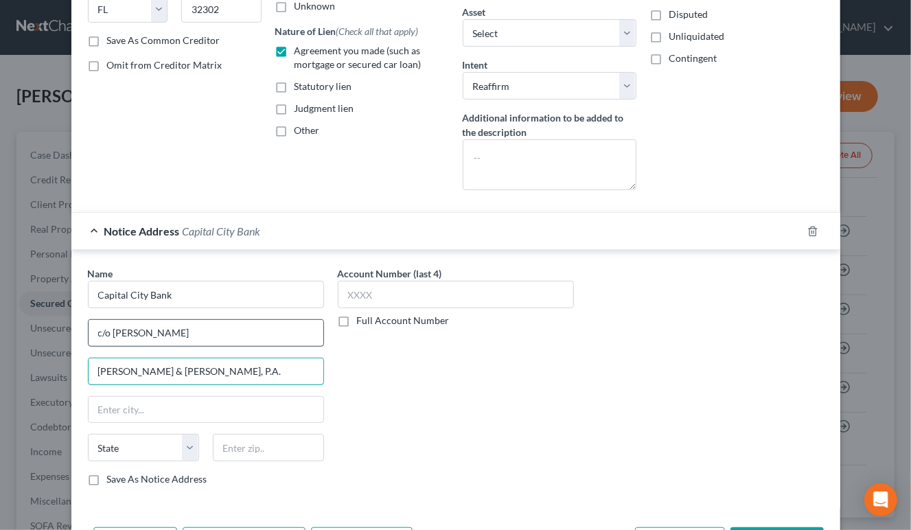
type input "[PERSON_NAME] & [PERSON_NAME], P.A."
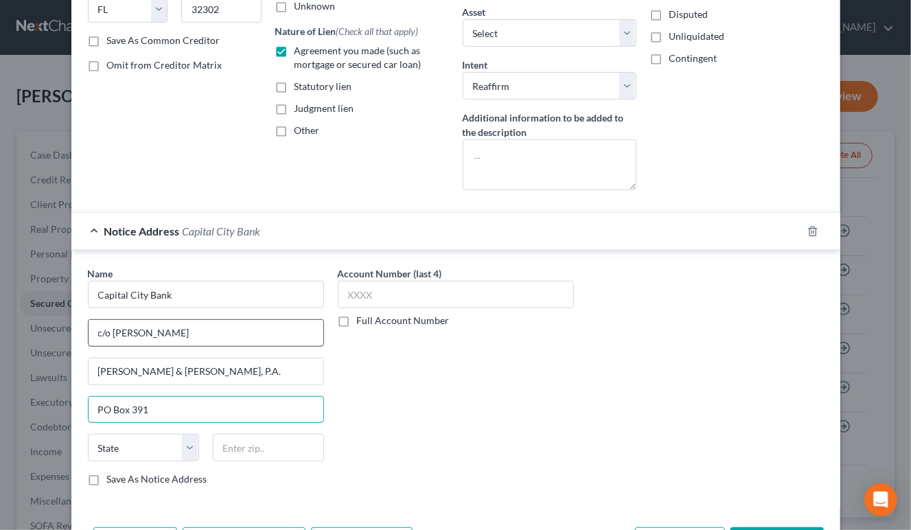
type input "PO Box 391"
type input "32303"
type input "Tallahassee"
select select "9"
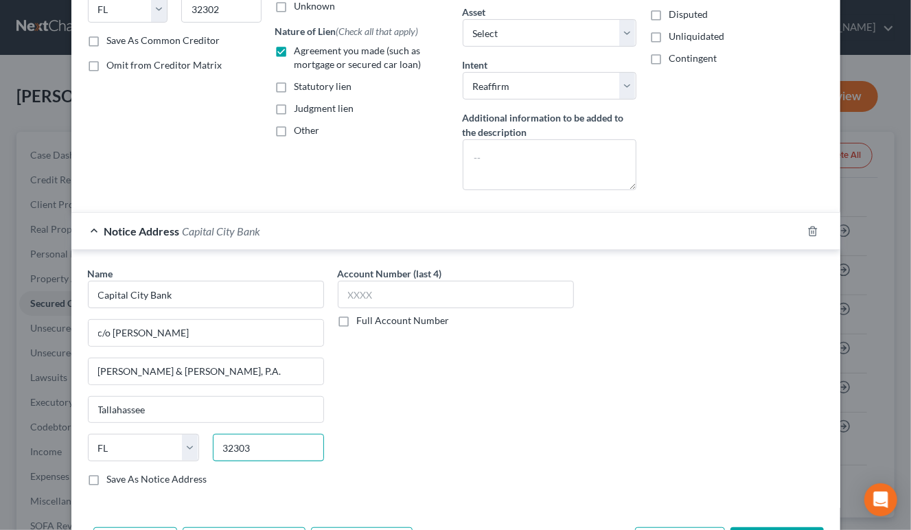
click at [255, 450] on input "32303" at bounding box center [268, 447] width 111 height 27
type input "32303-0769"
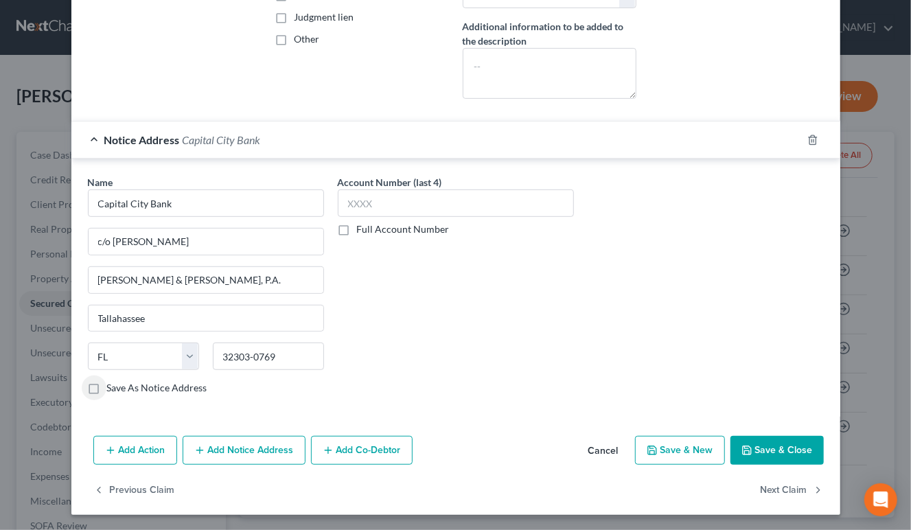
click at [758, 450] on button "Save & Close" at bounding box center [777, 450] width 93 height 29
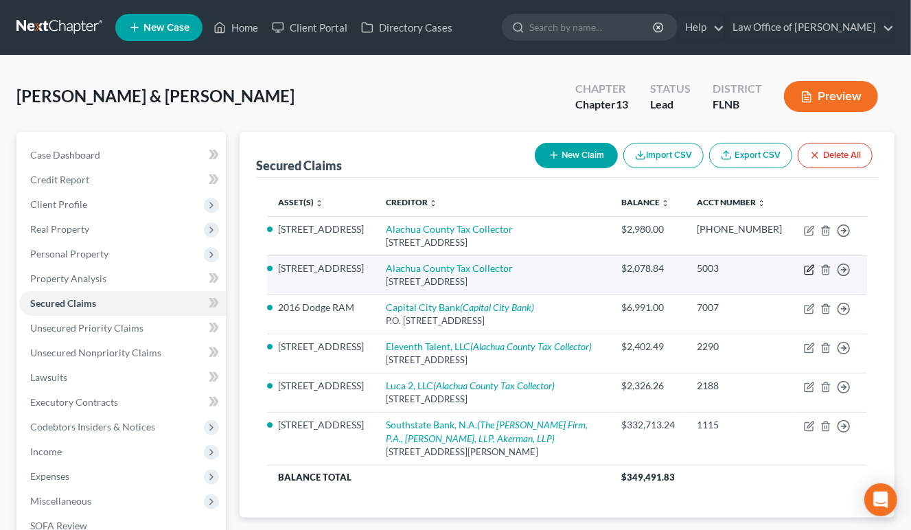
click at [805, 275] on icon "button" at bounding box center [809, 270] width 8 height 8
select select "9"
select select "2"
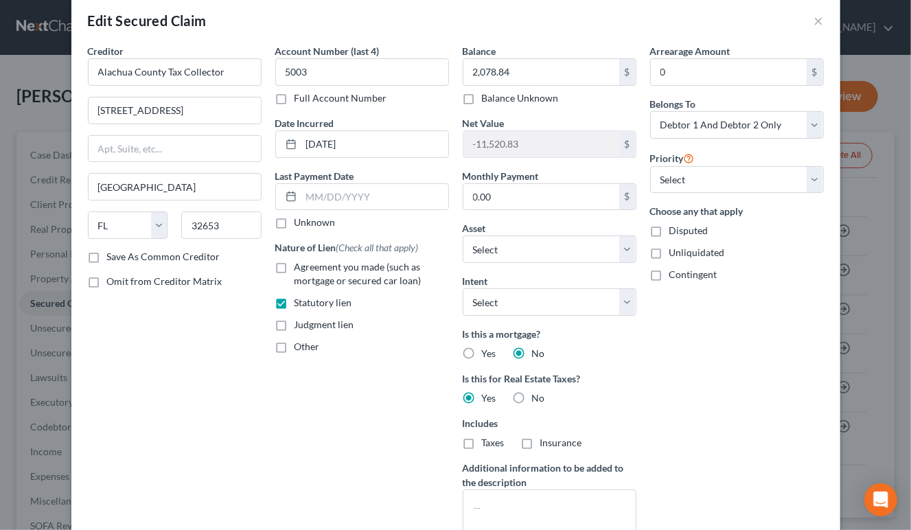
scroll to position [0, 0]
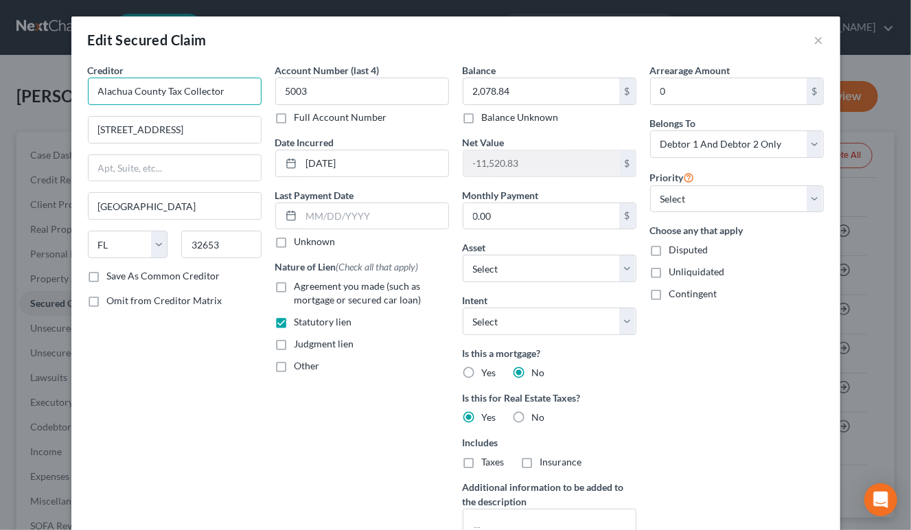
drag, startPoint x: 236, startPoint y: 93, endPoint x: 78, endPoint y: 91, distance: 157.3
click at [88, 91] on input "Alachua County Tax Collector" at bounding box center [175, 91] width 174 height 27
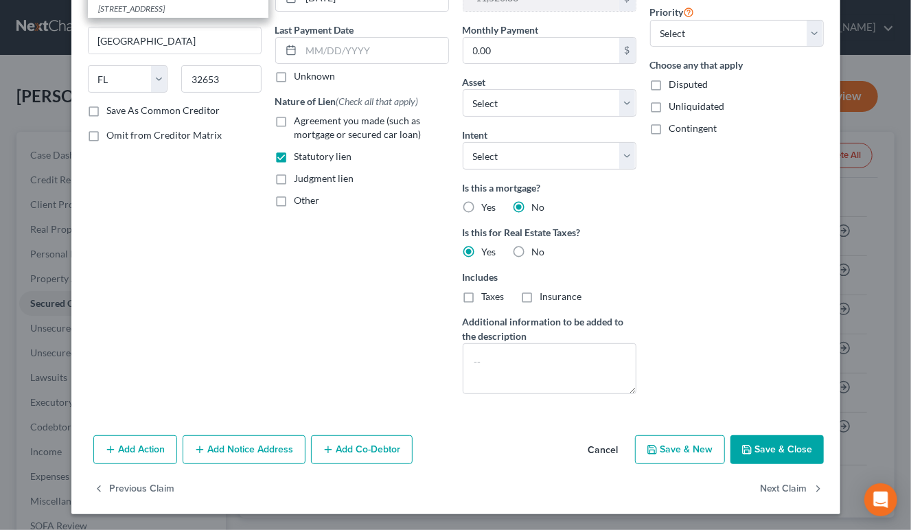
click at [278, 446] on button "Add Notice Address" at bounding box center [244, 449] width 123 height 29
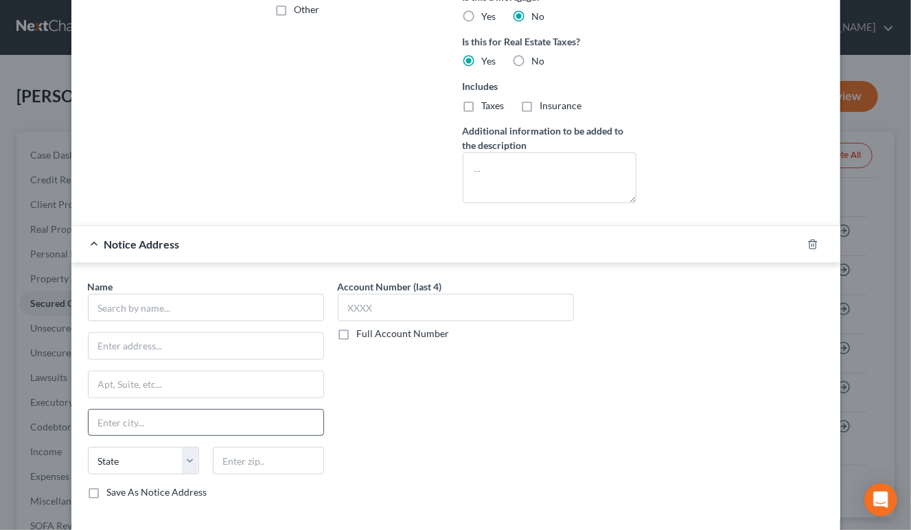
scroll to position [369, 0]
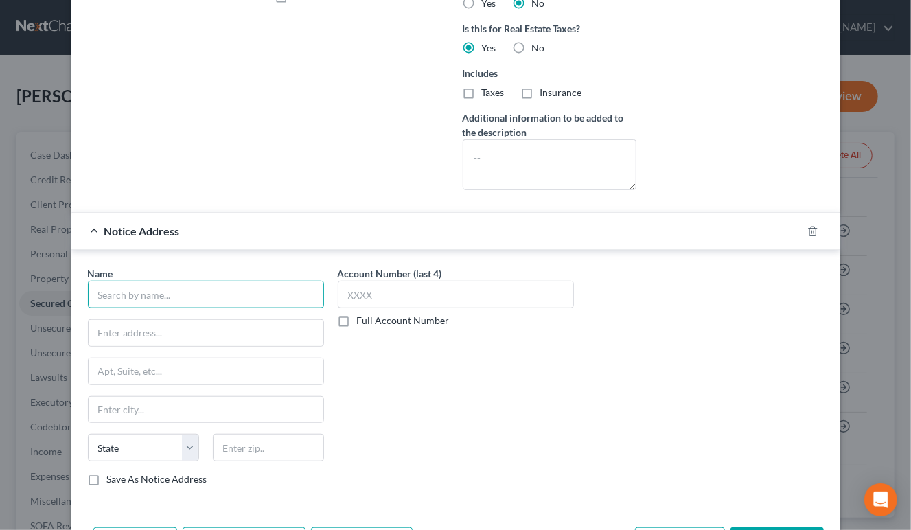
click at [265, 290] on input "text" at bounding box center [206, 294] width 236 height 27
paste input "Alachua County Tax Collector"
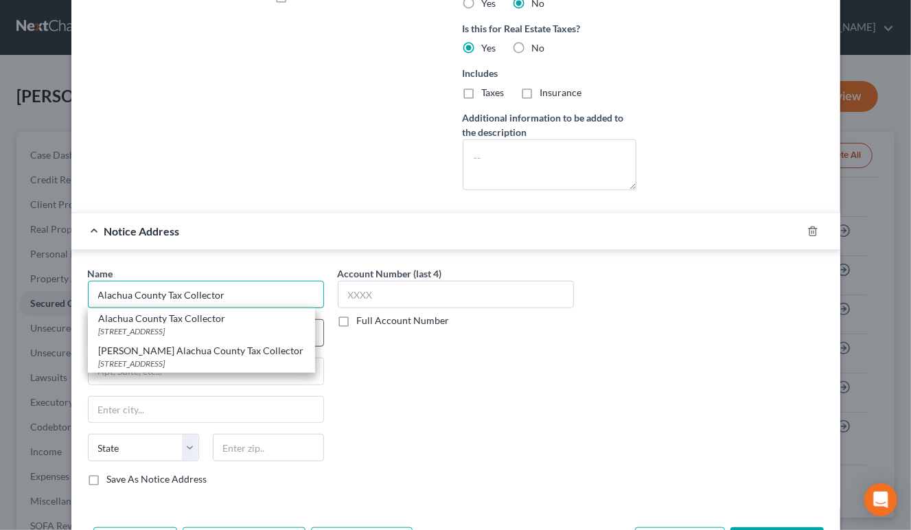
type input "Alachua County Tax Collector"
click at [260, 332] on div "[STREET_ADDRESS]" at bounding box center [201, 331] width 205 height 12
type input "[STREET_ADDRESS]"
type input "[GEOGRAPHIC_DATA]"
select select "9"
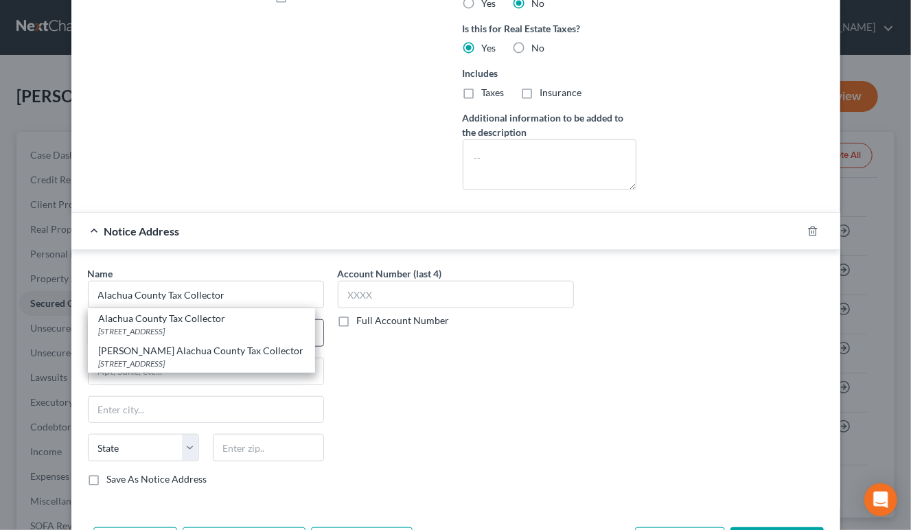
type input "32653"
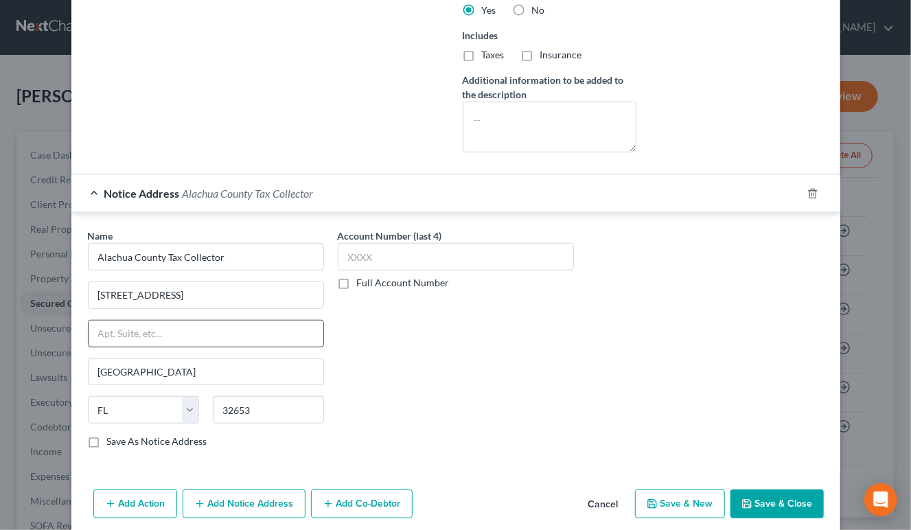
scroll to position [408, 0]
drag, startPoint x: 95, startPoint y: 294, endPoint x: 203, endPoint y: 288, distance: 108.7
click at [203, 288] on input "[STREET_ADDRESS]" at bounding box center [206, 295] width 235 height 26
type input "Attn: [PERSON_NAME]"
type input "[STREET_ADDRESS]"
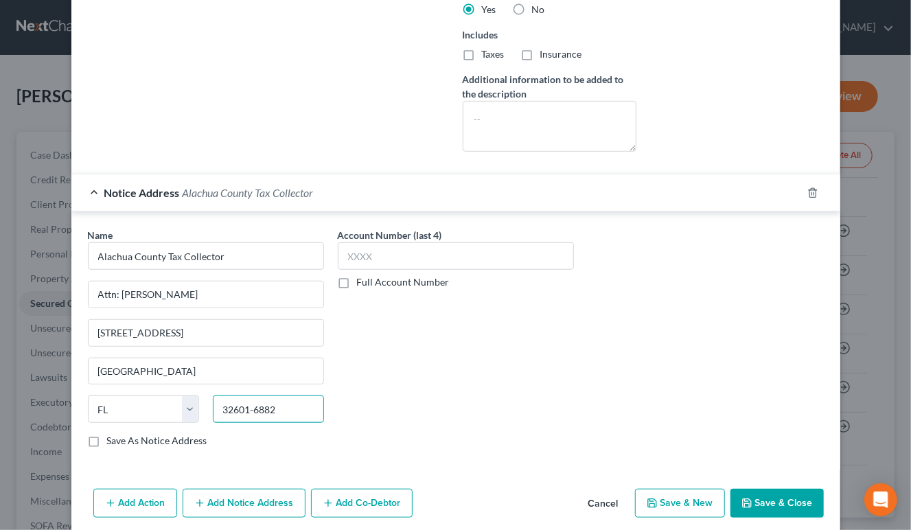
type input "32601-6882"
click at [763, 508] on button "Save & Close" at bounding box center [777, 503] width 93 height 29
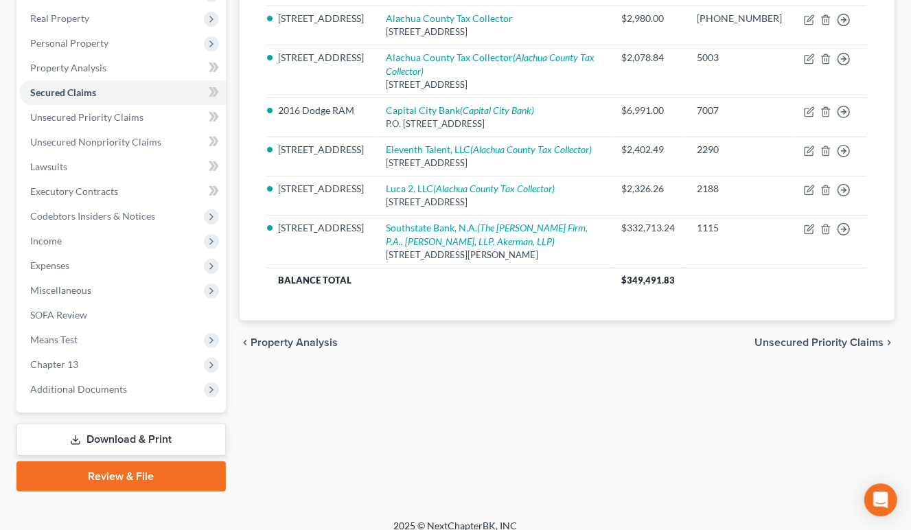
scroll to position [222, 0]
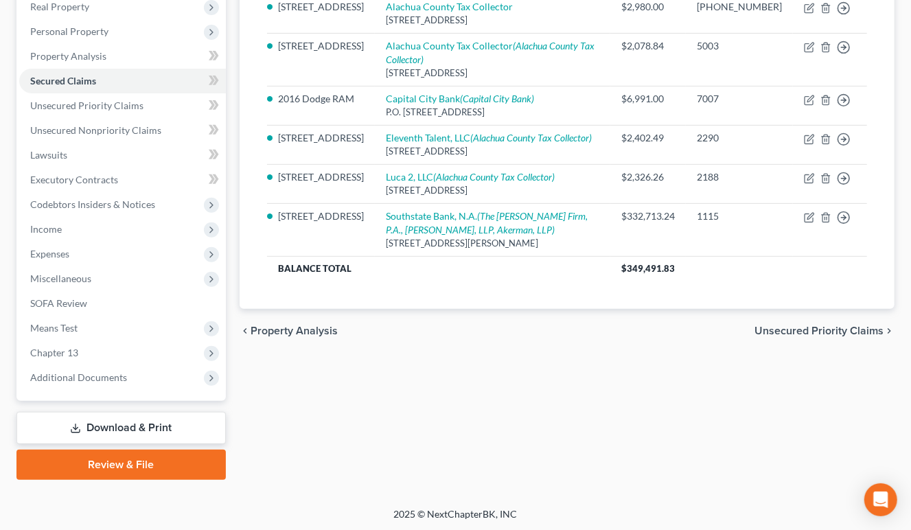
click at [148, 426] on link "Download & Print" at bounding box center [120, 428] width 209 height 32
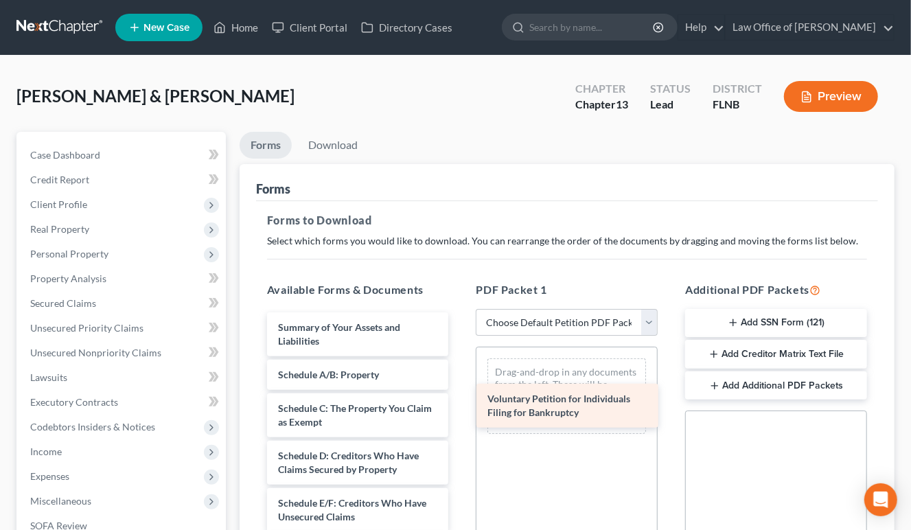
drag, startPoint x: 341, startPoint y: 336, endPoint x: 550, endPoint y: 409, distance: 221.7
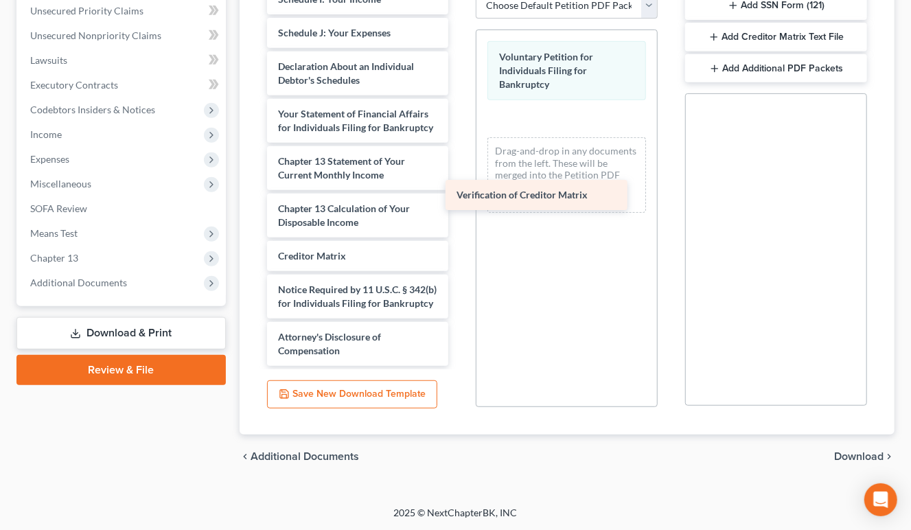
scroll to position [315, 0]
drag, startPoint x: 323, startPoint y: 255, endPoint x: 534, endPoint y: 153, distance: 233.4
click at [460, 155] on div "Verification of Creditor Matrix Summary of Your Assets and Liabilities Schedule…" at bounding box center [358, 24] width 204 height 686
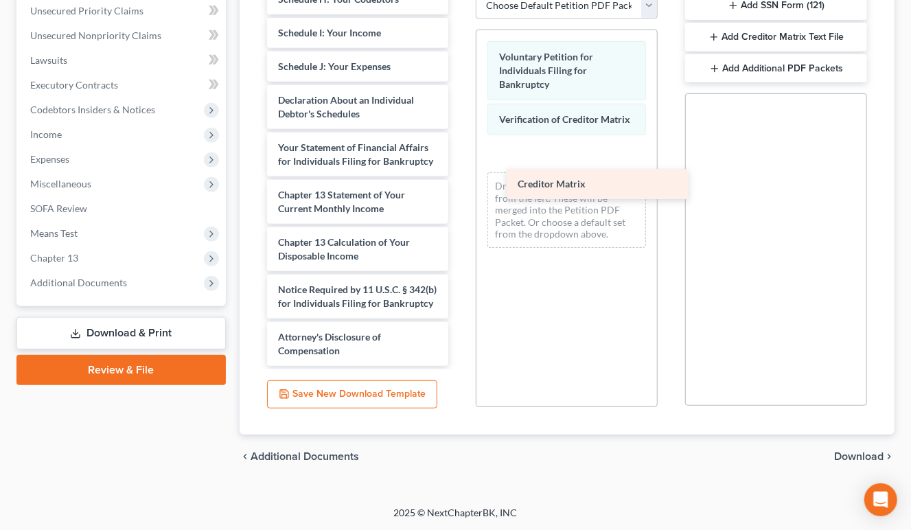
scroll to position [281, 0]
drag, startPoint x: 300, startPoint y: 253, endPoint x: 549, endPoint y: 176, distance: 260.4
click at [460, 178] on div "Creditor Matrix Summary of Your Assets and Liabilities Schedule A/B: Property S…" at bounding box center [358, 40] width 204 height 652
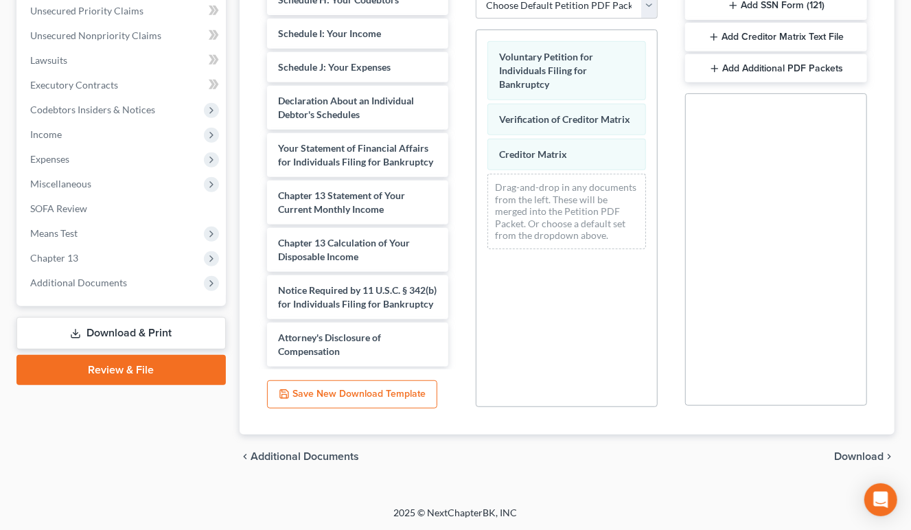
click at [852, 455] on span "Download" at bounding box center [858, 456] width 49 height 11
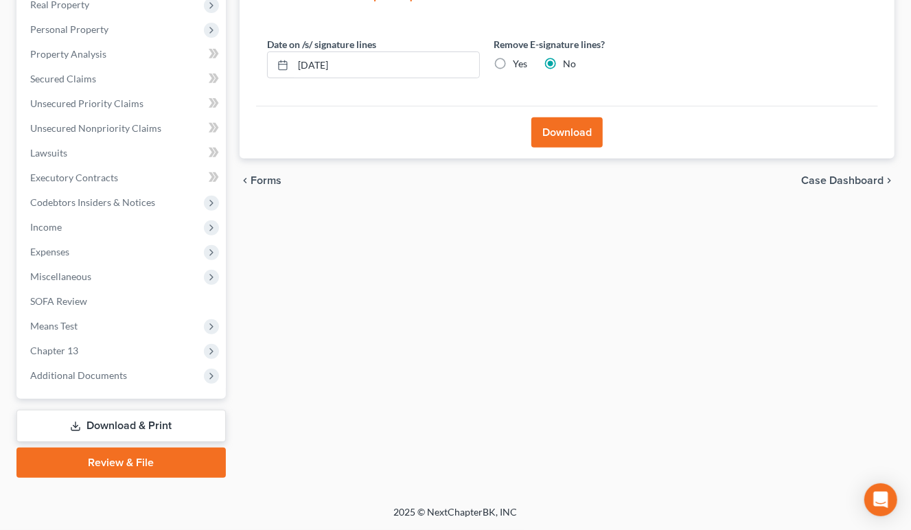
scroll to position [222, 0]
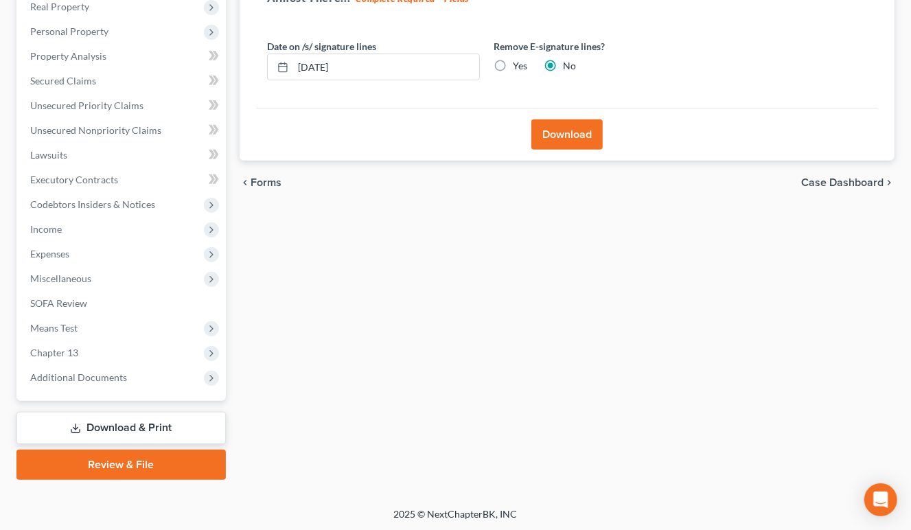
click at [571, 133] on button "Download" at bounding box center [566, 134] width 71 height 30
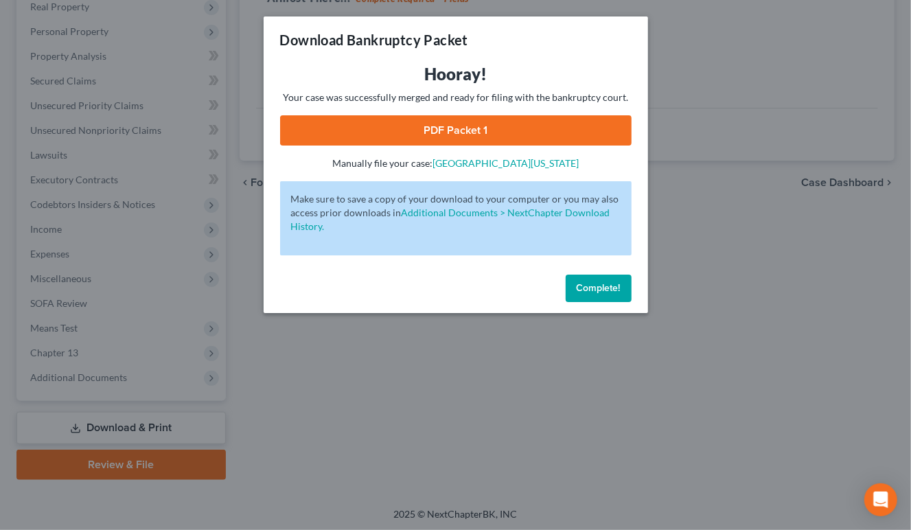
click at [571, 133] on link "PDF Packet 1" at bounding box center [456, 130] width 352 height 30
click at [594, 290] on span "Complete!" at bounding box center [599, 288] width 44 height 12
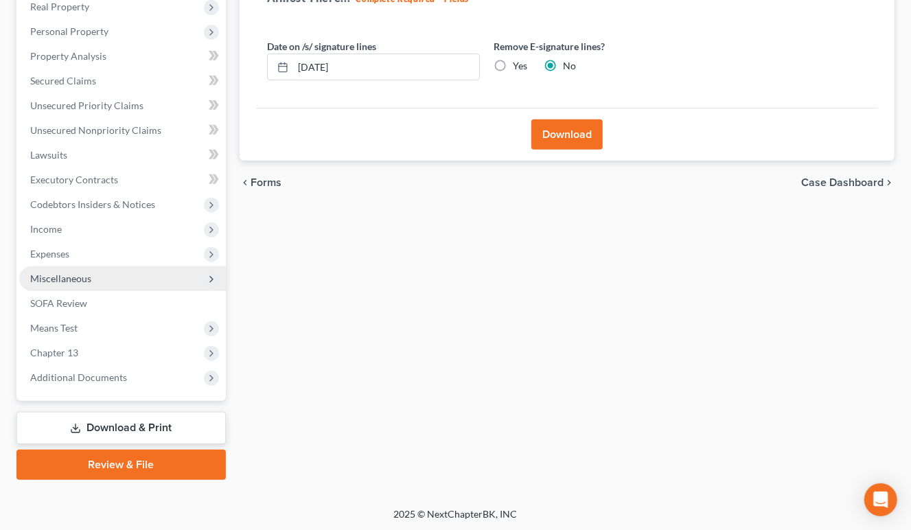
click at [108, 277] on span "Miscellaneous" at bounding box center [122, 278] width 207 height 25
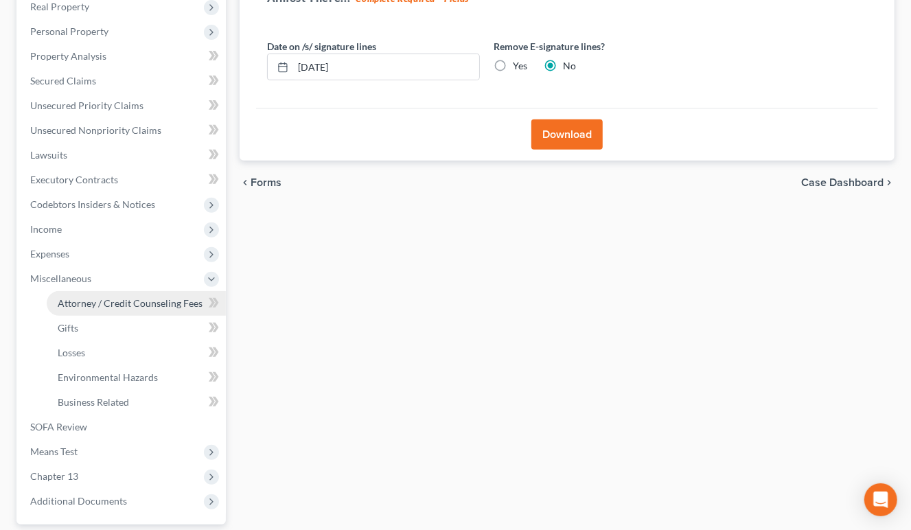
click at [108, 297] on span "Attorney / Credit Counseling Fees" at bounding box center [130, 303] width 145 height 12
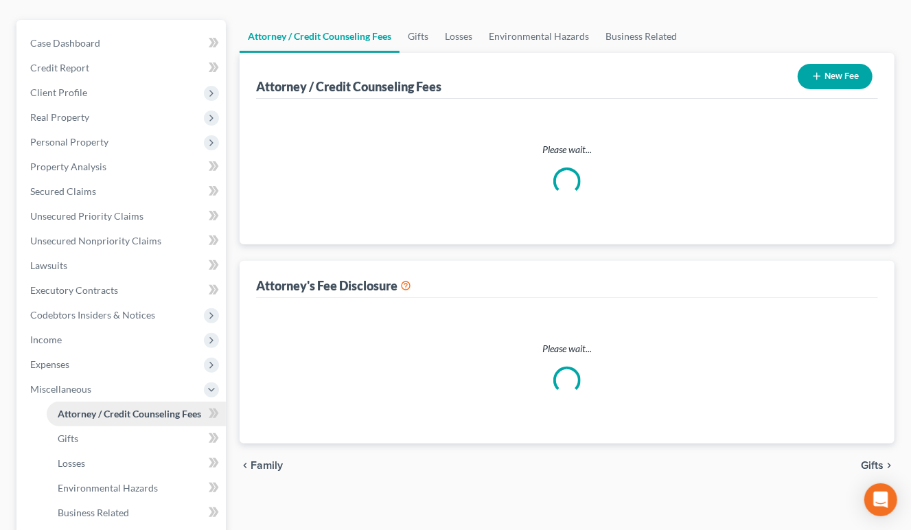
select select "6"
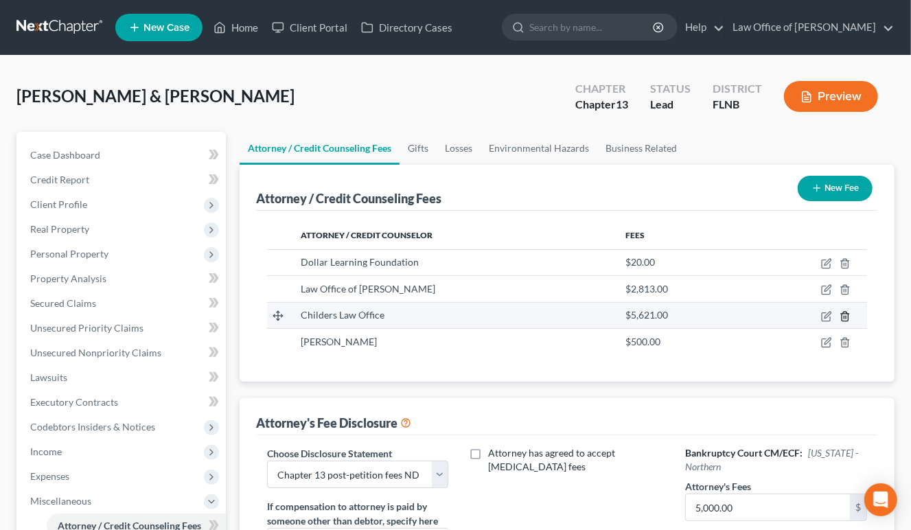
click at [849, 312] on icon "button" at bounding box center [845, 316] width 11 height 11
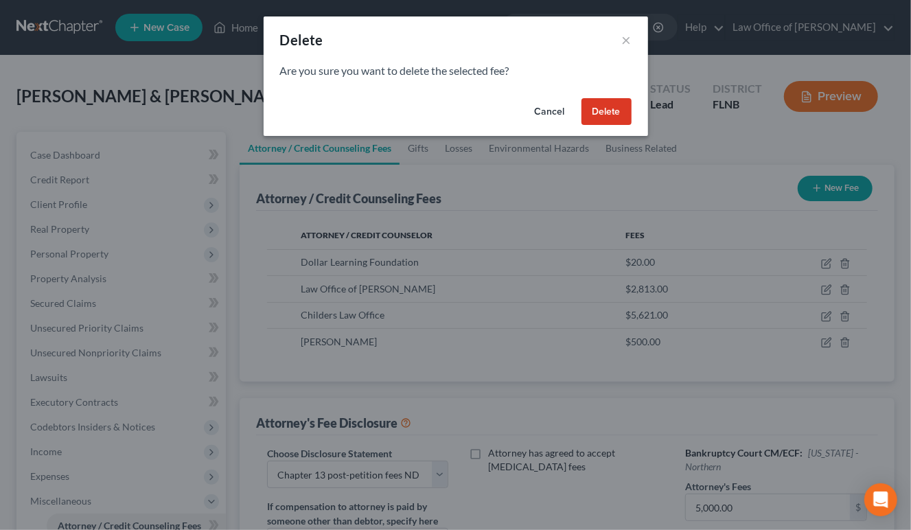
click at [604, 105] on button "Delete" at bounding box center [607, 111] width 50 height 27
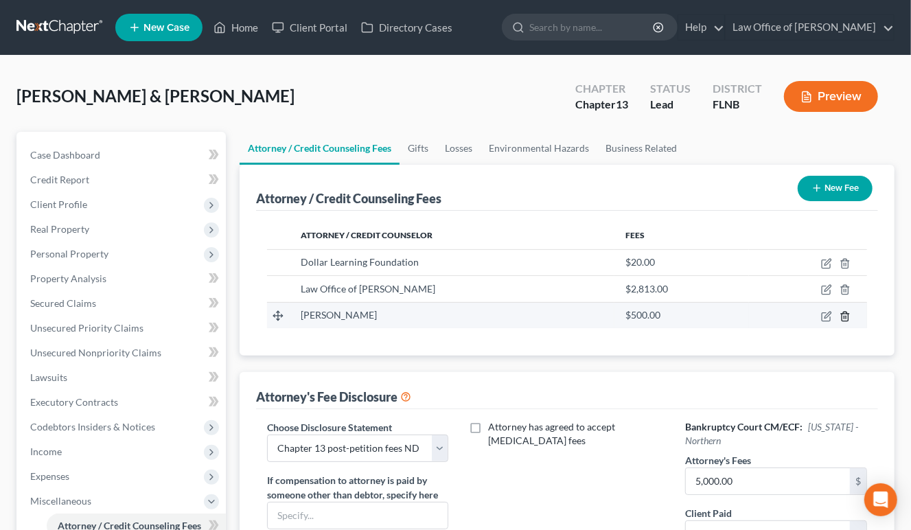
click at [843, 317] on icon "button" at bounding box center [845, 316] width 6 height 9
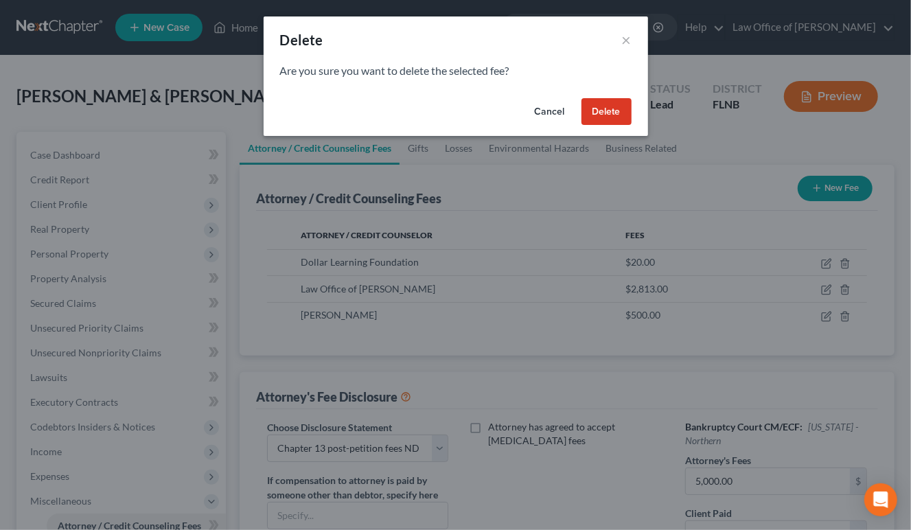
click at [588, 104] on button "Delete" at bounding box center [607, 111] width 50 height 27
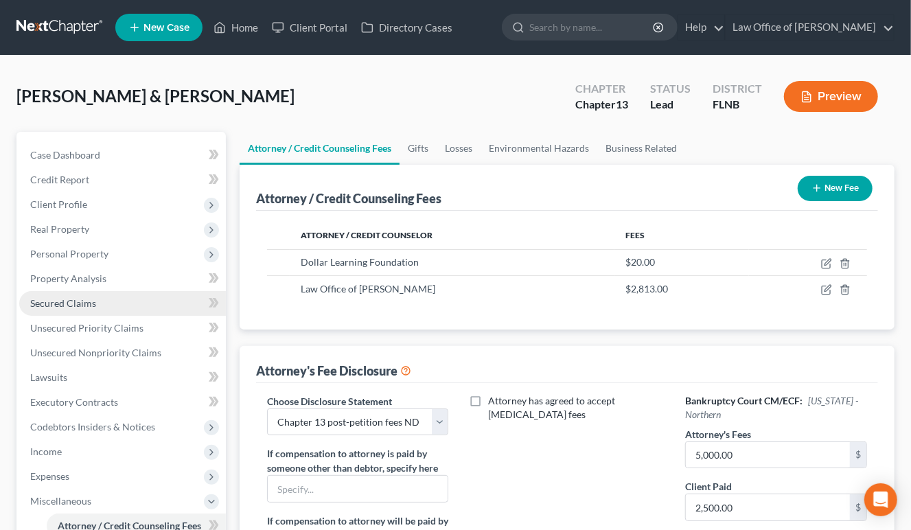
scroll to position [302, 0]
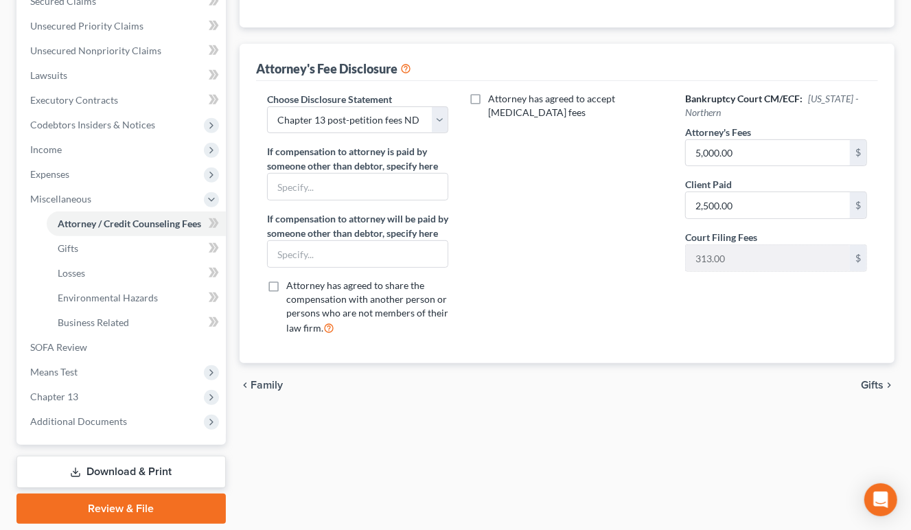
click at [138, 472] on link "Download & Print" at bounding box center [120, 472] width 209 height 32
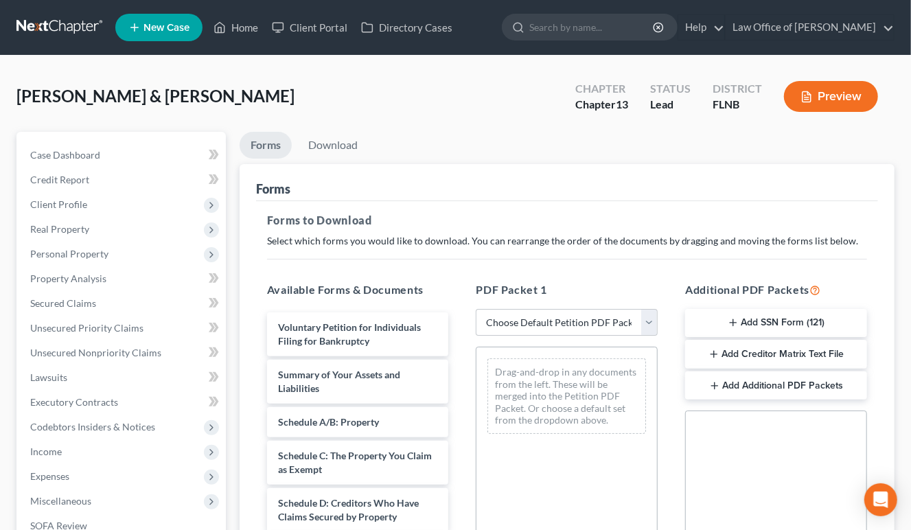
click at [792, 356] on button "Add Creditor Matrix Text File" at bounding box center [776, 354] width 182 height 29
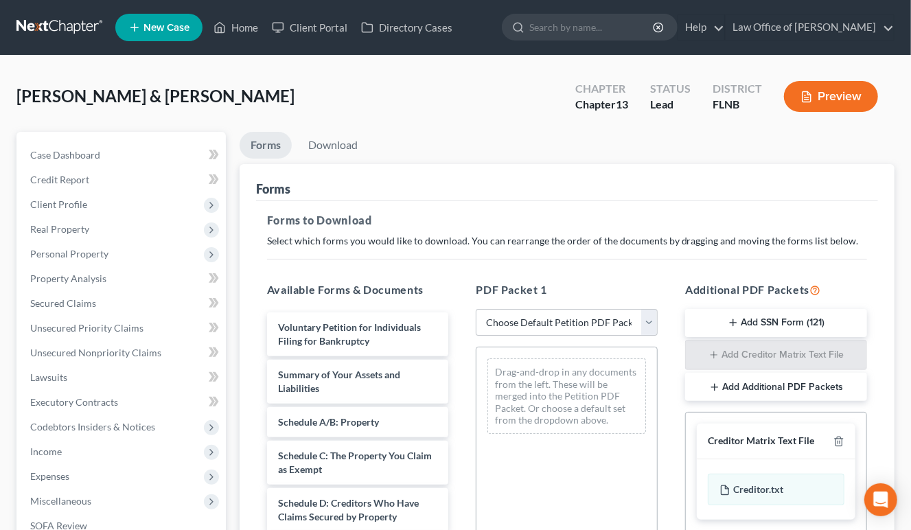
scroll to position [317, 0]
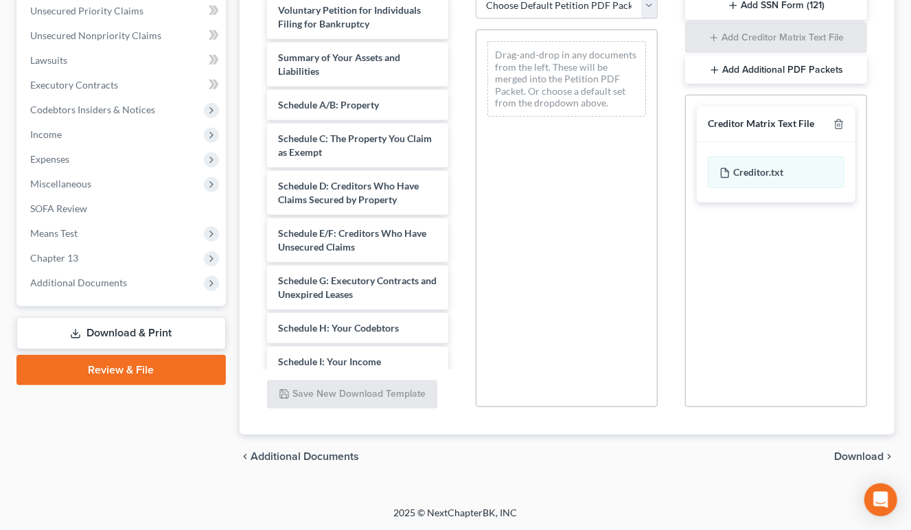
click at [852, 453] on span "Download" at bounding box center [858, 456] width 49 height 11
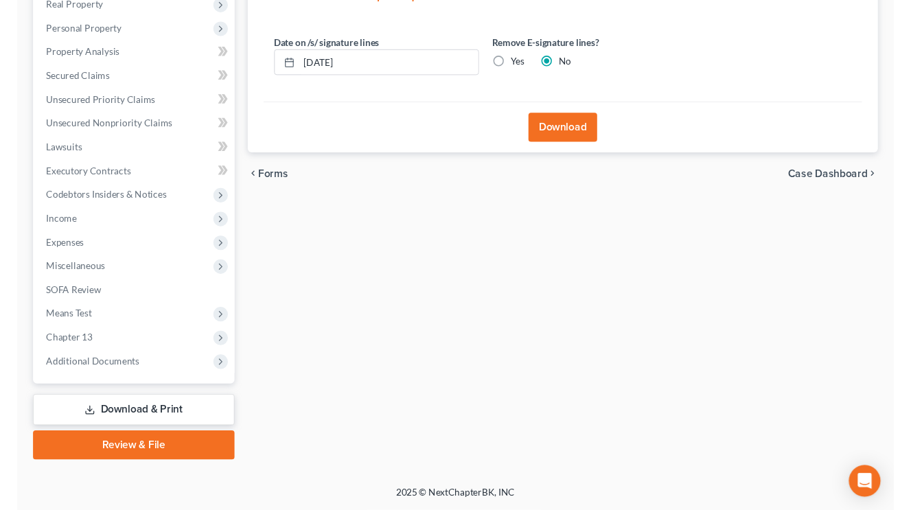
scroll to position [222, 0]
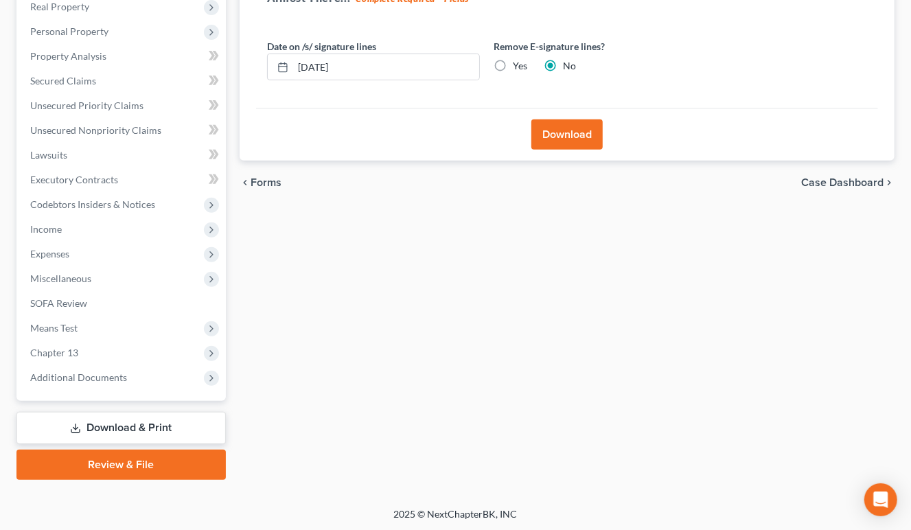
click at [544, 139] on button "Download" at bounding box center [566, 134] width 71 height 30
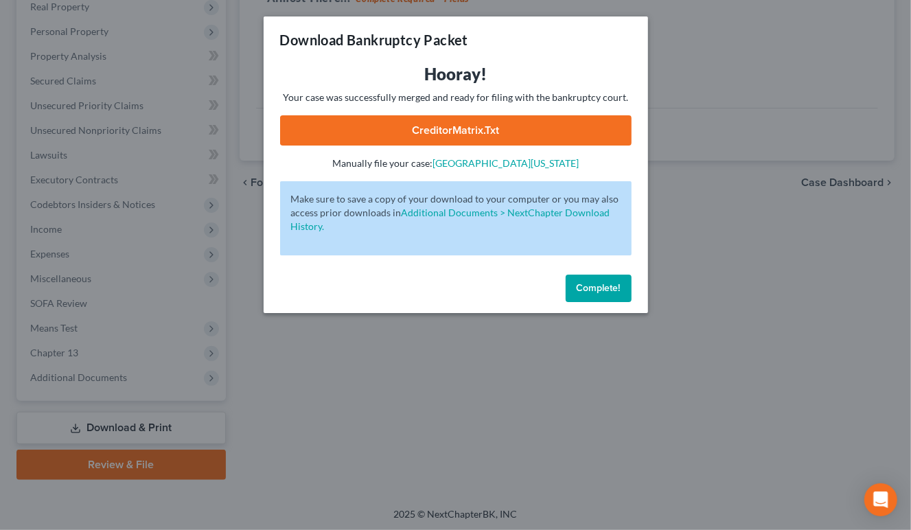
click at [544, 128] on link "CreditorMatrix.txt" at bounding box center [456, 130] width 352 height 30
click at [619, 283] on span "Complete!" at bounding box center [599, 288] width 44 height 12
